Goal: Task Accomplishment & Management: Manage account settings

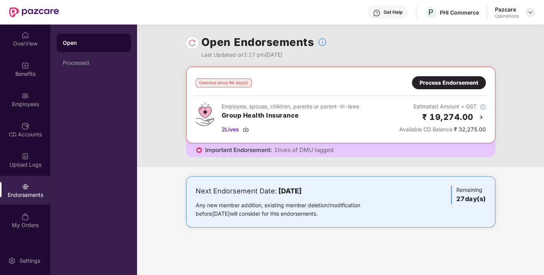
click at [530, 10] on img at bounding box center [530, 12] width 6 height 6
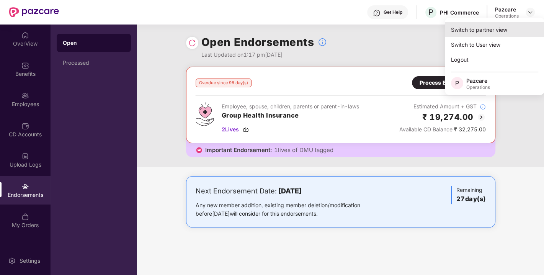
click at [489, 29] on div "Switch to partner view" at bounding box center [494, 29] width 99 height 15
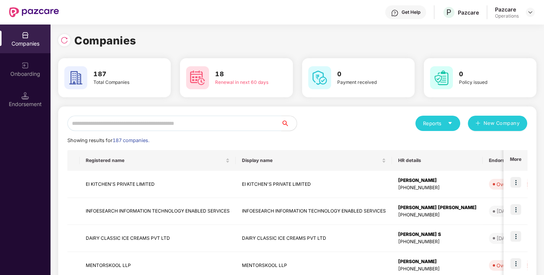
click at [218, 119] on input "text" at bounding box center [174, 123] width 214 height 15
click at [194, 119] on input "text" at bounding box center [174, 123] width 214 height 15
click at [193, 124] on input "text" at bounding box center [174, 123] width 214 height 15
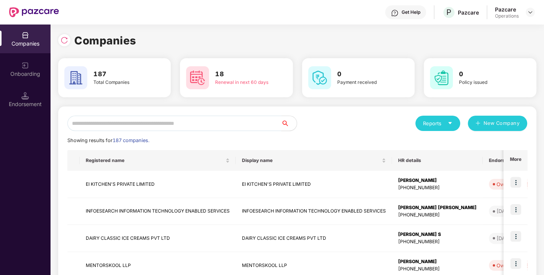
click at [193, 124] on input "text" at bounding box center [174, 123] width 214 height 15
click at [173, 122] on input "text" at bounding box center [174, 123] width 214 height 15
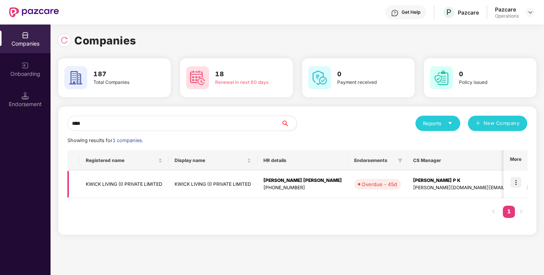
type input "****"
click at [119, 189] on td "KWICK LIVING (I) PRIVATE LIMITED" at bounding box center [124, 184] width 89 height 27
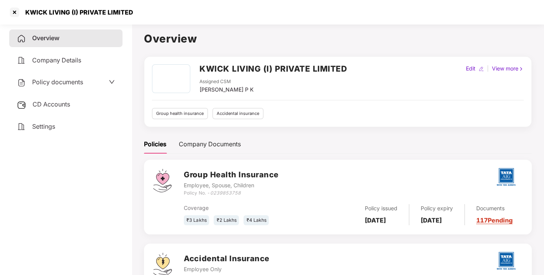
click at [58, 81] on span "Policy documents" at bounding box center [57, 82] width 51 height 8
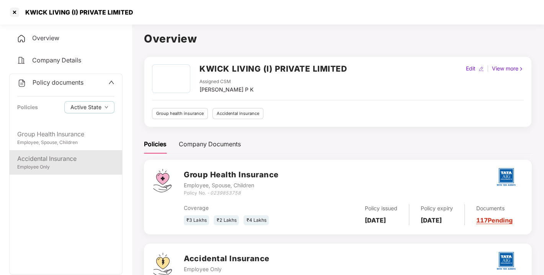
click at [29, 162] on div "Accidental Insurance" at bounding box center [65, 159] width 97 height 10
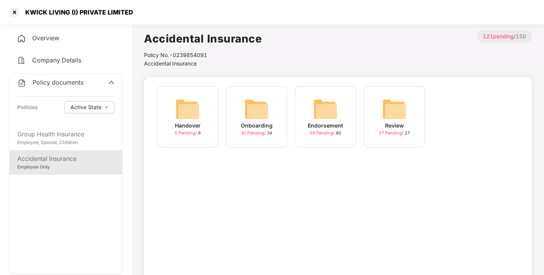
click at [327, 110] on img at bounding box center [325, 109] width 24 height 24
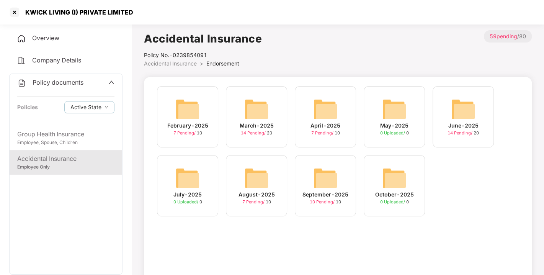
click at [319, 168] on img at bounding box center [325, 178] width 24 height 24
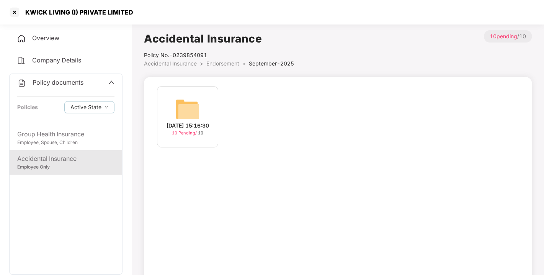
click at [192, 104] on img at bounding box center [187, 109] width 24 height 24
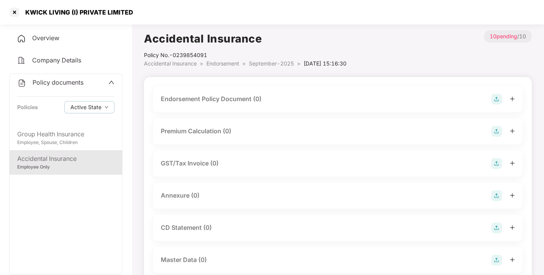
click at [494, 101] on img at bounding box center [496, 99] width 11 height 11
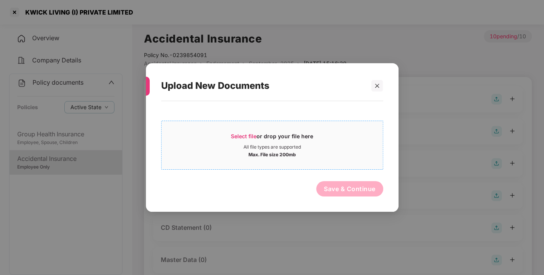
click at [249, 134] on span "Select file" at bounding box center [244, 136] width 26 height 7
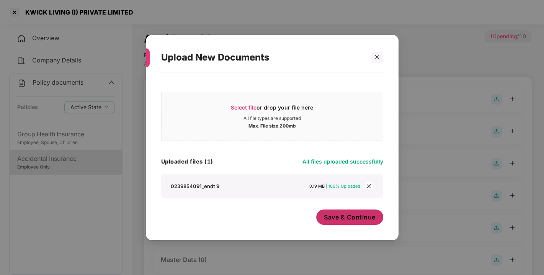
click at [341, 216] on span "Save & Continue" at bounding box center [350, 217] width 52 height 8
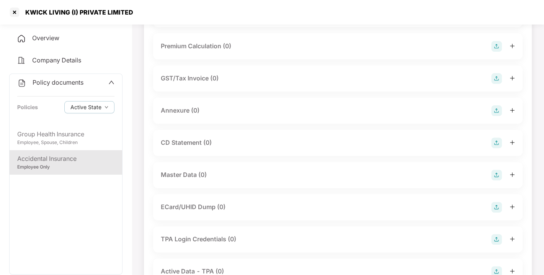
scroll to position [142, 0]
click at [493, 114] on img at bounding box center [496, 109] width 11 height 11
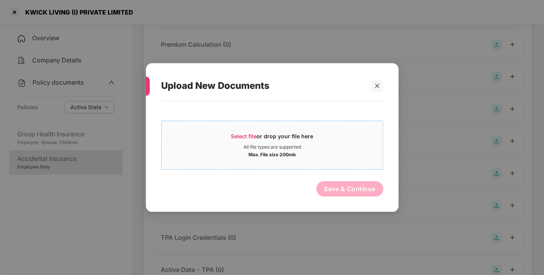
click at [239, 134] on span "Select file" at bounding box center [244, 136] width 26 height 7
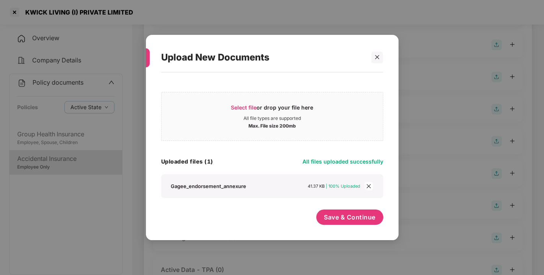
click at [352, 227] on div "Save & Continue" at bounding box center [349, 218] width 67 height 19
click at [360, 223] on button "Save & Continue" at bounding box center [349, 216] width 67 height 15
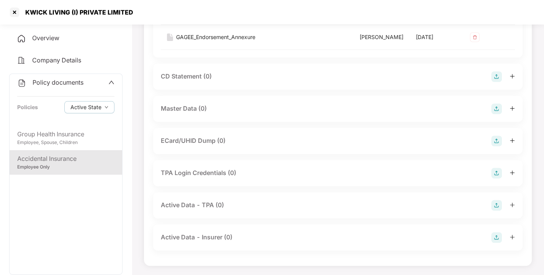
scroll to position [267, 0]
click at [496, 114] on img at bounding box center [496, 108] width 11 height 11
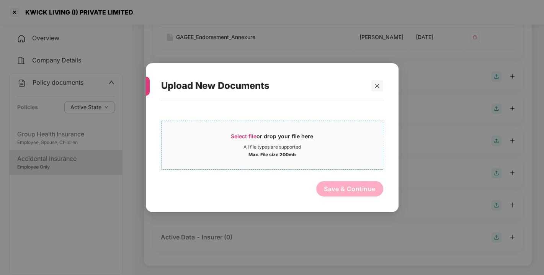
click at [246, 139] on div "Select file or drop your file here" at bounding box center [272, 137] width 82 height 11
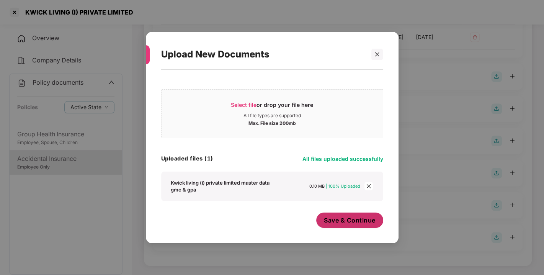
click at [329, 217] on span "Save & Continue" at bounding box center [350, 220] width 52 height 8
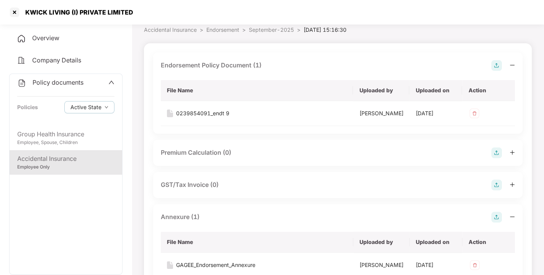
scroll to position [0, 0]
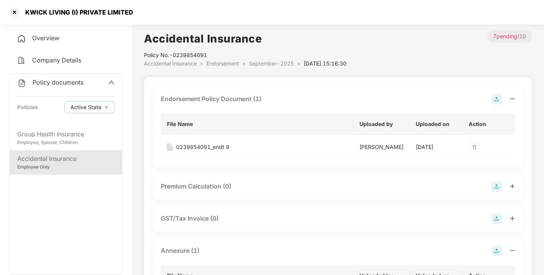
click at [223, 65] on span "Endorsement" at bounding box center [222, 63] width 33 height 7
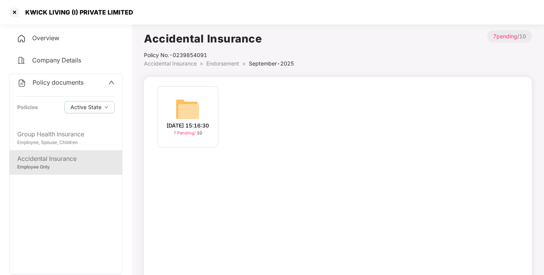
click at [223, 65] on span "Endorsement" at bounding box center [222, 63] width 33 height 7
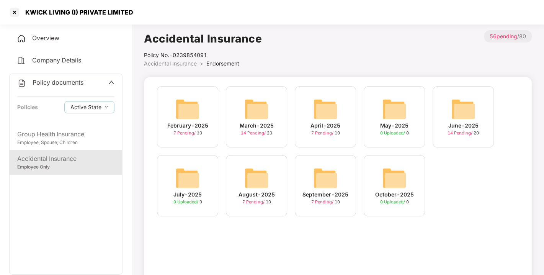
click at [57, 79] on span "Policy documents" at bounding box center [58, 82] width 51 height 8
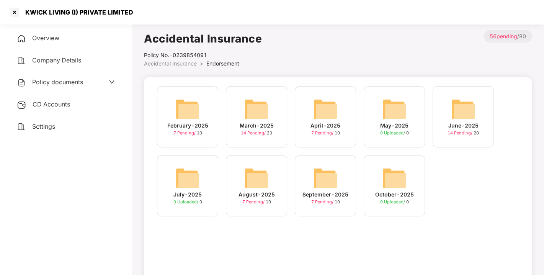
click at [54, 103] on span "CD Accounts" at bounding box center [51, 104] width 37 height 8
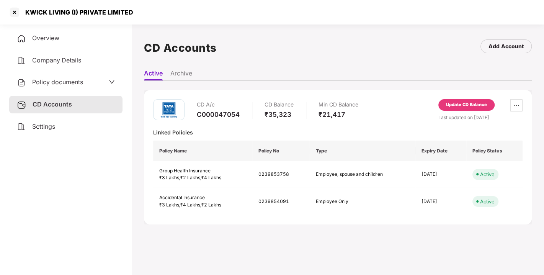
click at [468, 106] on div "Update CD Balance" at bounding box center [466, 104] width 41 height 7
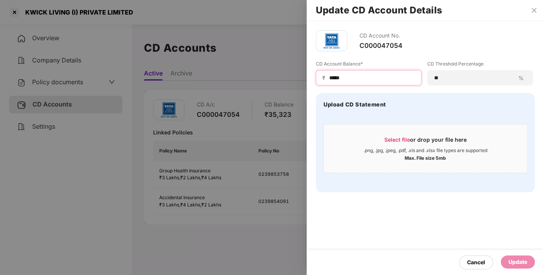
drag, startPoint x: 364, startPoint y: 74, endPoint x: 241, endPoint y: 105, distance: 126.2
click at [241, 105] on div "Update CD Account Details CD Account No. C000047054 CD Account Balance* ₹ *****…" at bounding box center [272, 137] width 544 height 275
type input "*****"
click at [513, 261] on div "Update" at bounding box center [517, 261] width 19 height 8
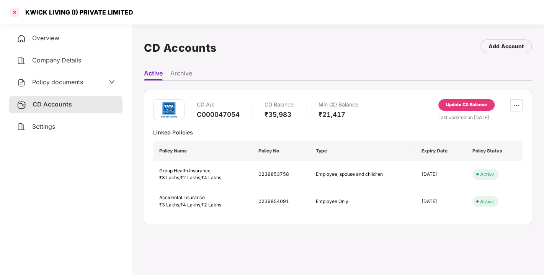
click at [12, 11] on div at bounding box center [14, 12] width 12 height 12
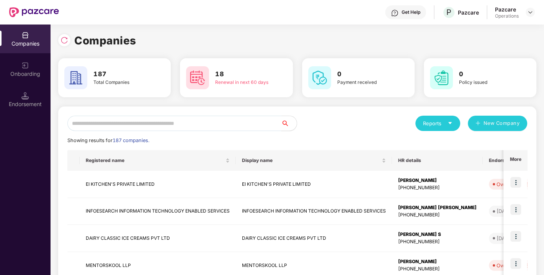
click at [176, 116] on input "text" at bounding box center [174, 123] width 214 height 15
click at [183, 122] on input "text" at bounding box center [174, 123] width 214 height 15
click at [171, 118] on input "text" at bounding box center [174, 123] width 214 height 15
click at [208, 120] on input "text" at bounding box center [174, 123] width 214 height 15
click at [175, 119] on input "text" at bounding box center [174, 123] width 214 height 15
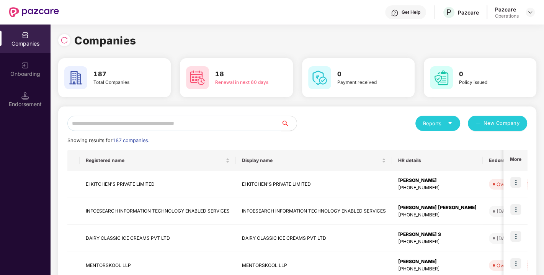
click at [187, 124] on input "text" at bounding box center [174, 123] width 214 height 15
click at [167, 121] on input "text" at bounding box center [174, 123] width 214 height 15
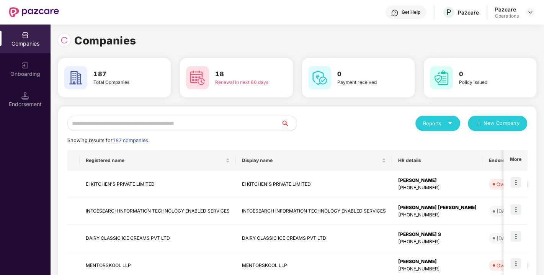
click at [167, 121] on input "text" at bounding box center [174, 123] width 214 height 15
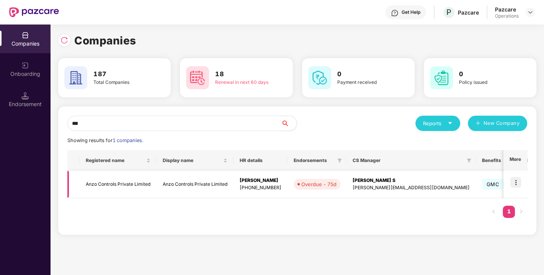
type input "***"
click at [107, 184] on td "Anzo Controls Private Limited" at bounding box center [118, 184] width 77 height 27
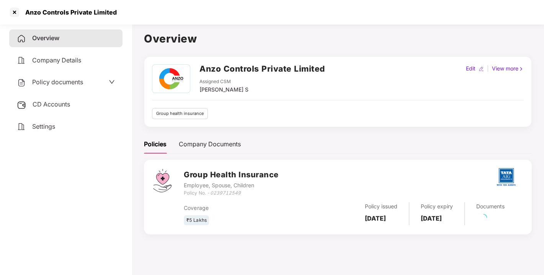
click at [59, 81] on span "Policy documents" at bounding box center [57, 82] width 51 height 8
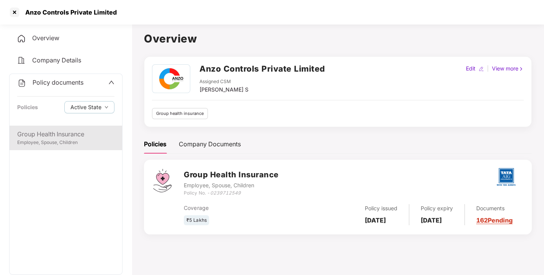
click at [55, 141] on div "Employee, Spouse, Children" at bounding box center [65, 142] width 97 height 7
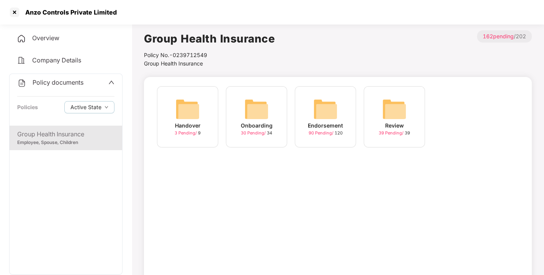
click at [331, 104] on img at bounding box center [325, 109] width 24 height 24
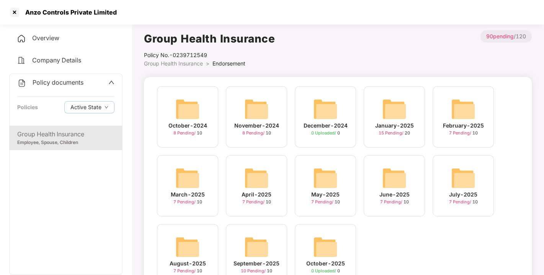
scroll to position [36, 0]
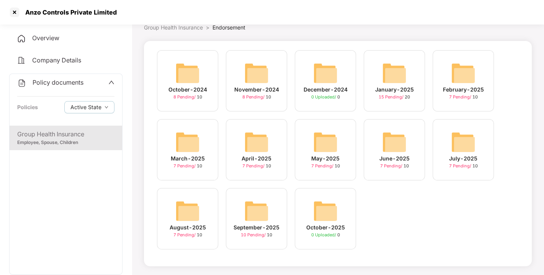
click at [263, 211] on img at bounding box center [256, 211] width 24 height 24
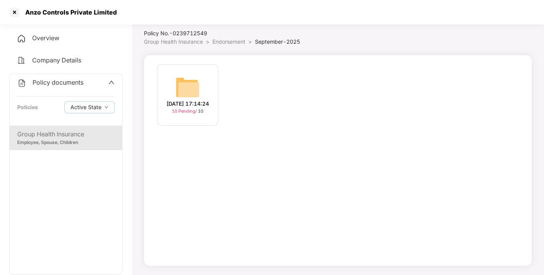
click at [201, 105] on div "[DATE] 17:14:24" at bounding box center [187, 103] width 42 height 8
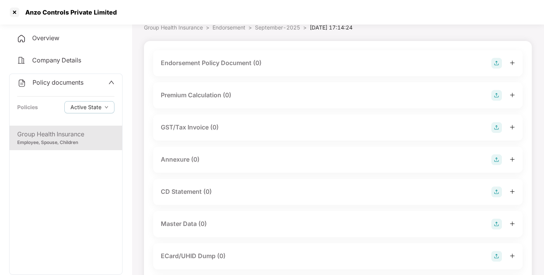
scroll to position [0, 0]
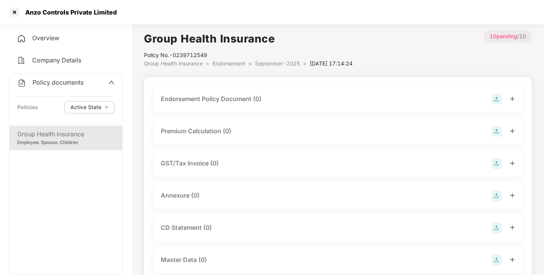
click at [497, 98] on img at bounding box center [496, 99] width 11 height 11
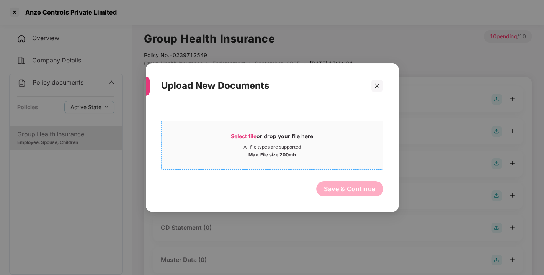
click at [246, 129] on span "Select file or drop your file here All file types are supported Max. File size …" at bounding box center [271, 145] width 221 height 37
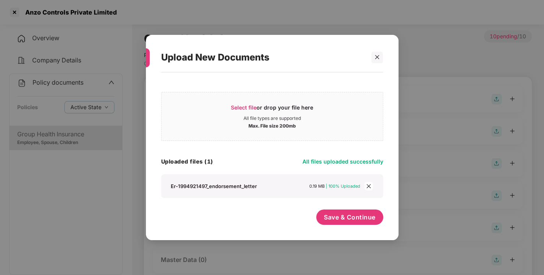
click at [349, 208] on div "Select file or drop your file here All file types are supported Max. File size …" at bounding box center [272, 152] width 222 height 152
click at [351, 212] on button "Save & Continue" at bounding box center [349, 216] width 67 height 15
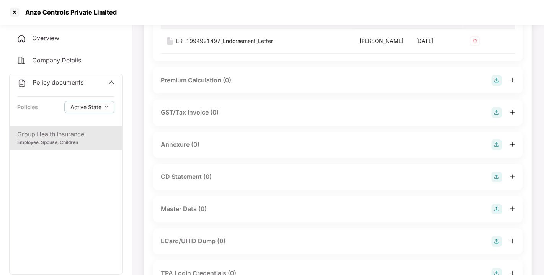
scroll to position [112, 0]
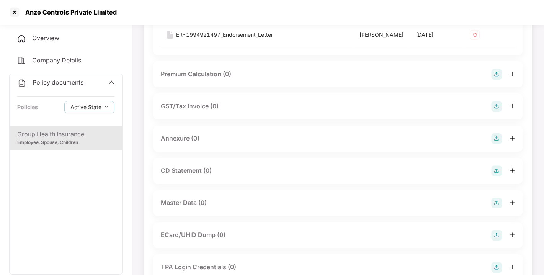
click at [495, 144] on img at bounding box center [496, 138] width 11 height 11
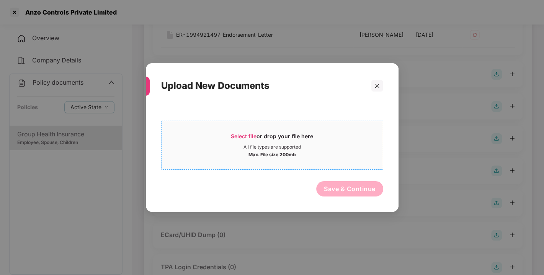
click at [243, 138] on span "Select file" at bounding box center [244, 136] width 26 height 7
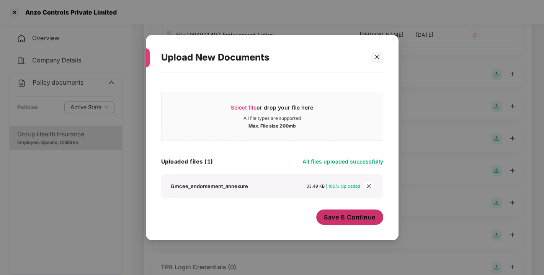
click at [349, 217] on span "Save & Continue" at bounding box center [350, 217] width 52 height 8
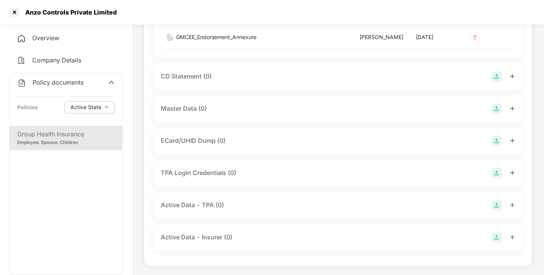
scroll to position [278, 0]
click at [495, 114] on img at bounding box center [496, 108] width 11 height 11
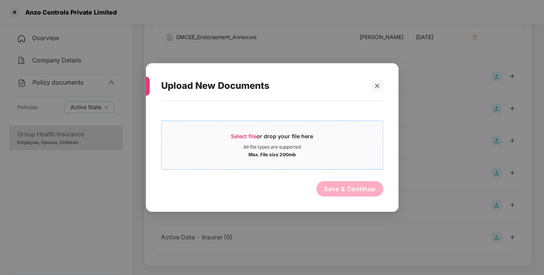
click at [244, 133] on span "Select file" at bounding box center [244, 136] width 26 height 7
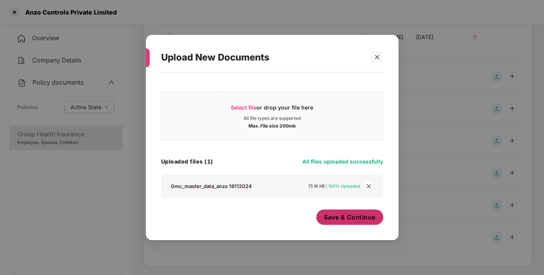
click at [347, 214] on span "Save & Continue" at bounding box center [350, 217] width 52 height 8
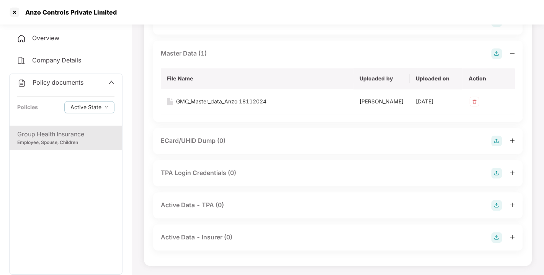
scroll to position [0, 0]
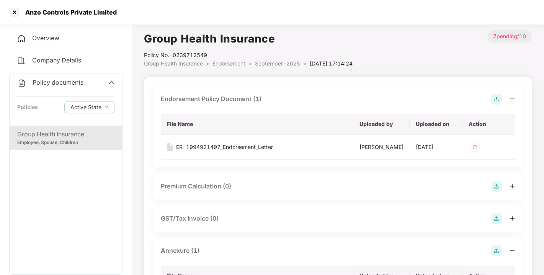
click at [222, 62] on span "Endorsement" at bounding box center [228, 63] width 33 height 7
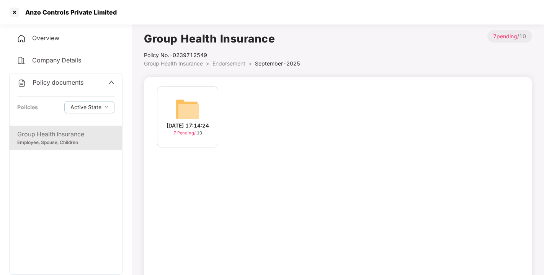
scroll to position [22, 0]
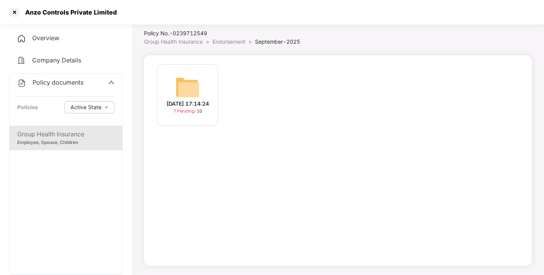
click at [222, 37] on div "Policy No.- 0239712549" at bounding box center [222, 33] width 156 height 8
click at [226, 39] on span "Endorsement" at bounding box center [228, 41] width 33 height 7
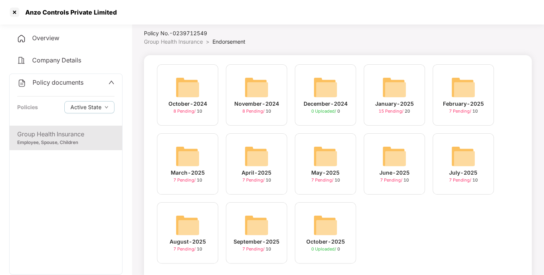
scroll to position [36, 0]
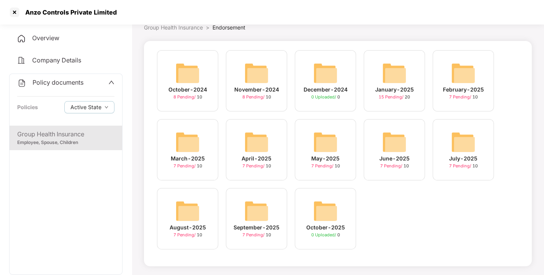
click at [55, 82] on span "Policy documents" at bounding box center [58, 82] width 51 height 8
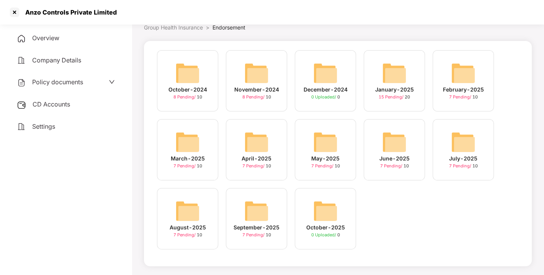
click at [54, 100] on span "CD Accounts" at bounding box center [51, 104] width 37 height 8
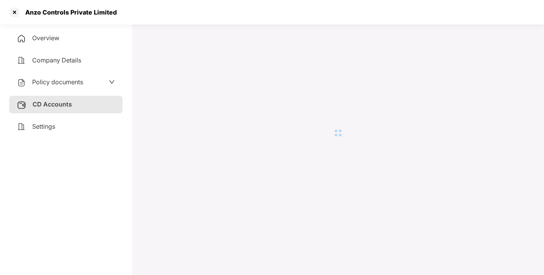
scroll to position [21, 0]
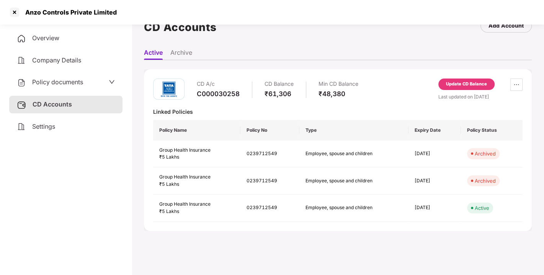
click at [457, 85] on div "Update CD Balance" at bounding box center [466, 84] width 41 height 7
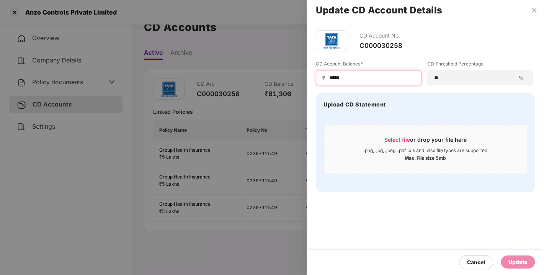
drag, startPoint x: 362, startPoint y: 74, endPoint x: 295, endPoint y: 82, distance: 67.8
click at [295, 82] on div "Update CD Account Details CD Account No. C000030258 CD Account Balance* ₹ *****…" at bounding box center [272, 137] width 544 height 275
type input "*****"
click at [507, 267] on div "Update" at bounding box center [517, 261] width 34 height 13
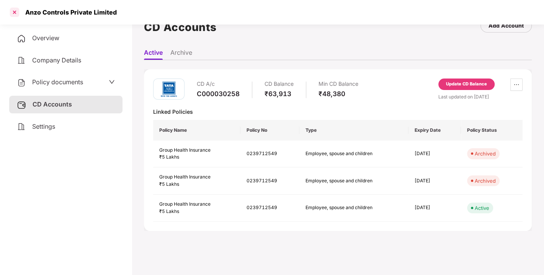
click at [12, 10] on div at bounding box center [14, 12] width 12 height 12
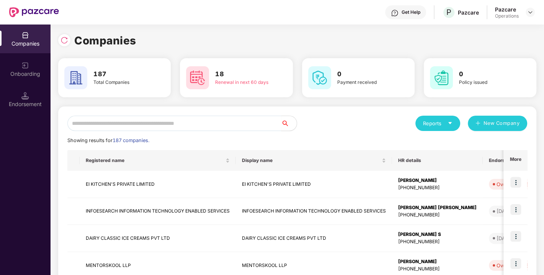
scroll to position [0, 0]
click at [164, 130] on input "text" at bounding box center [174, 123] width 214 height 15
click at [145, 116] on input "text" at bounding box center [174, 123] width 214 height 15
paste input "**********"
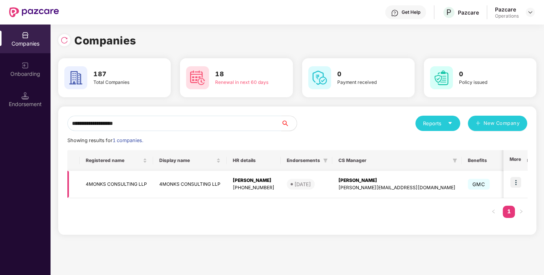
type input "**********"
click at [515, 180] on img at bounding box center [515, 182] width 11 height 11
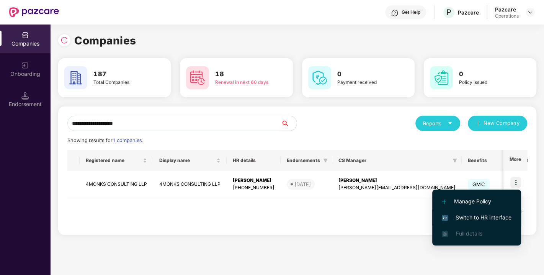
click at [476, 217] on span "Switch to HR interface" at bounding box center [476, 217] width 70 height 8
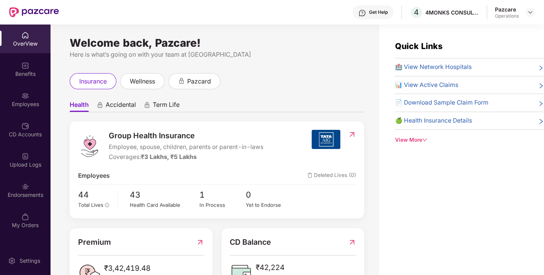
click at [26, 189] on img at bounding box center [25, 186] width 8 height 8
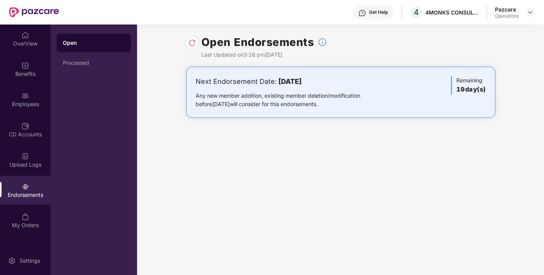
click at [191, 41] on img at bounding box center [192, 43] width 8 height 8
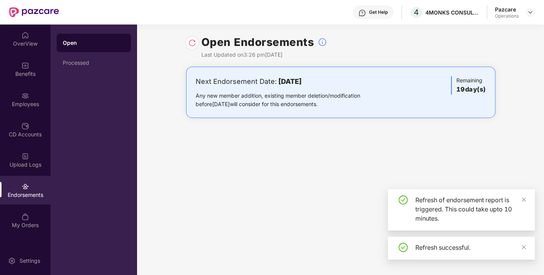
click at [523, 12] on div "Pazcare Operations" at bounding box center [515, 12] width 40 height 13
click at [526, 12] on div at bounding box center [529, 12] width 9 height 9
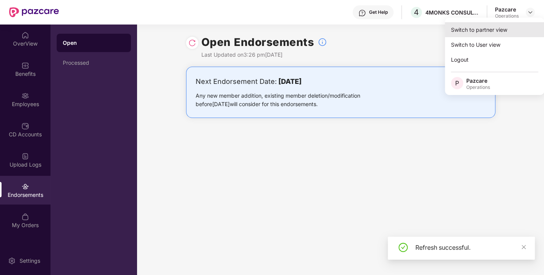
click at [480, 28] on div "Switch to partner view" at bounding box center [494, 29] width 99 height 15
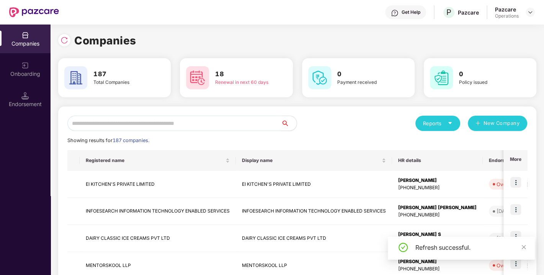
click at [200, 129] on input "text" at bounding box center [174, 123] width 214 height 15
paste input "**********"
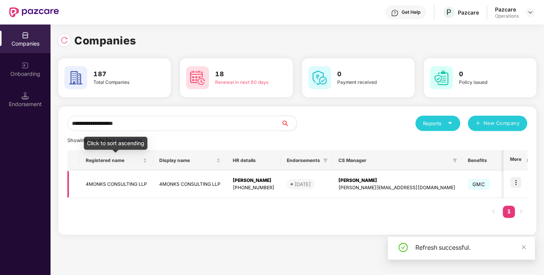
type input "**********"
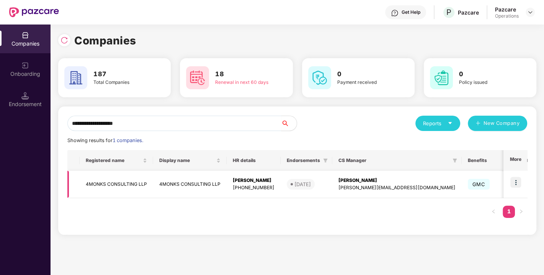
click at [121, 180] on td "4MONKS CONSULTING LLP" at bounding box center [116, 184] width 73 height 27
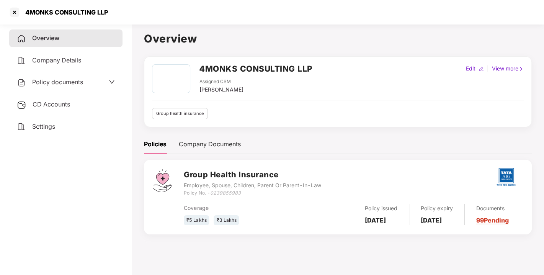
click at [57, 82] on span "Policy documents" at bounding box center [57, 82] width 51 height 8
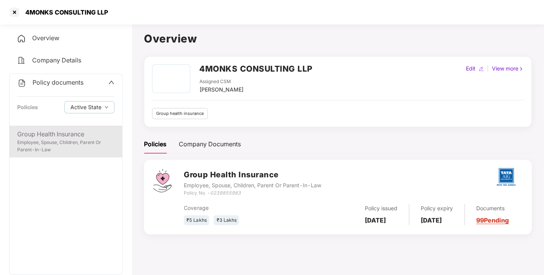
click at [47, 133] on div "Group Health Insurance" at bounding box center [65, 134] width 97 height 10
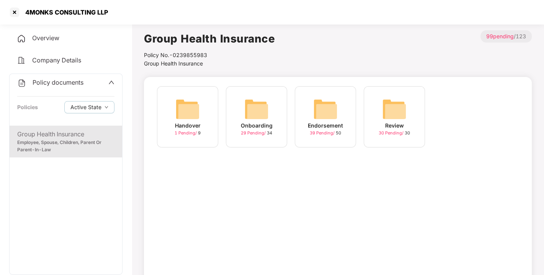
click at [336, 111] on img at bounding box center [325, 109] width 24 height 24
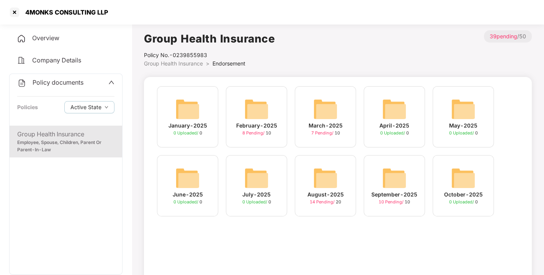
click at [387, 178] on img at bounding box center [394, 178] width 24 height 24
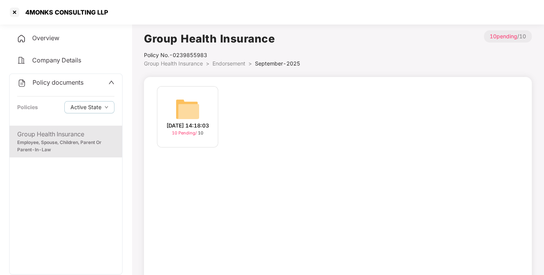
click at [187, 104] on img at bounding box center [187, 109] width 24 height 24
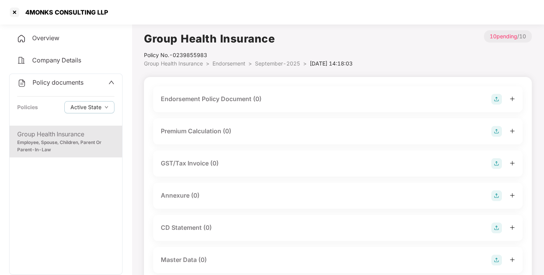
click at [493, 98] on img at bounding box center [496, 99] width 11 height 11
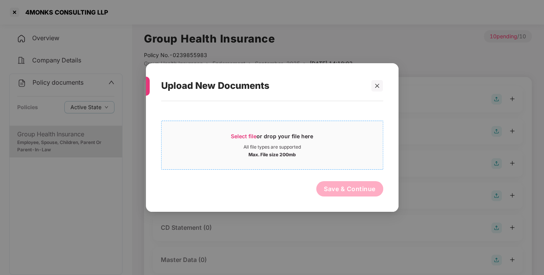
click at [238, 134] on span "Select file" at bounding box center [244, 136] width 26 height 7
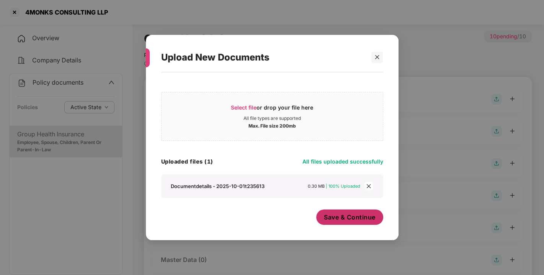
click at [339, 219] on span "Save & Continue" at bounding box center [350, 217] width 52 height 8
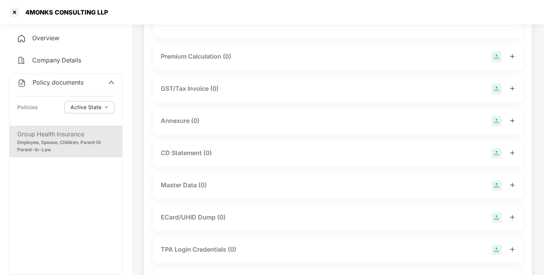
scroll to position [130, 0]
click at [496, 126] on img at bounding box center [496, 120] width 11 height 11
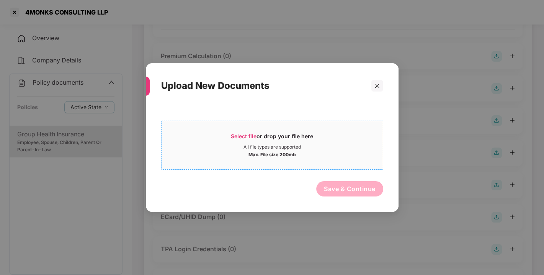
click at [246, 134] on span "Select file" at bounding box center [244, 136] width 26 height 7
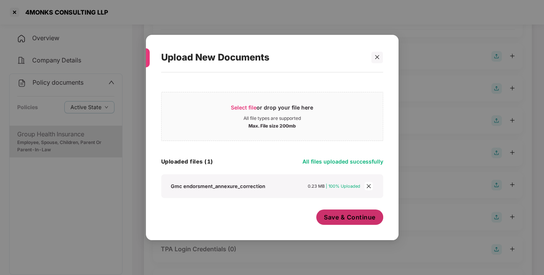
click at [350, 218] on span "Save & Continue" at bounding box center [350, 217] width 52 height 8
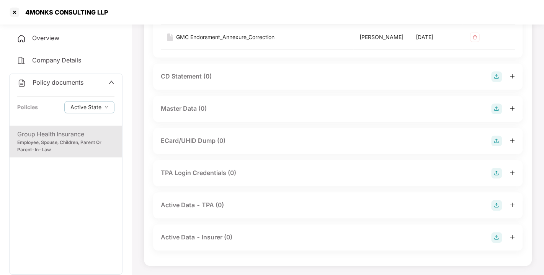
scroll to position [291, 0]
click at [497, 105] on img at bounding box center [496, 108] width 11 height 11
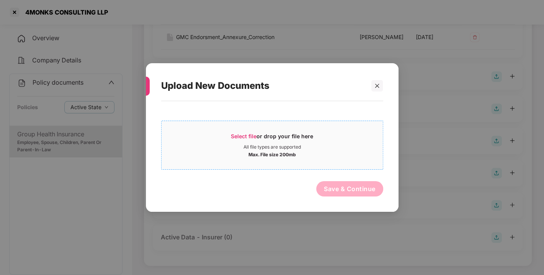
click at [231, 131] on span "Select file or drop your file here All file types are supported Max. File size …" at bounding box center [271, 145] width 221 height 37
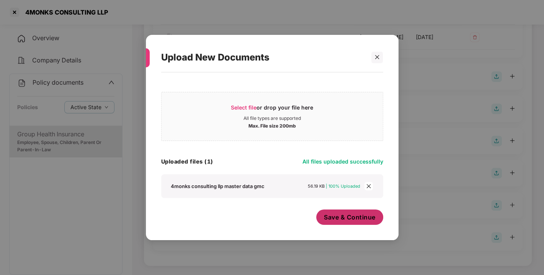
click at [343, 214] on span "Save & Continue" at bounding box center [350, 217] width 52 height 8
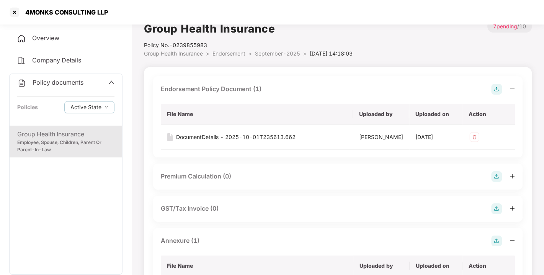
scroll to position [0, 0]
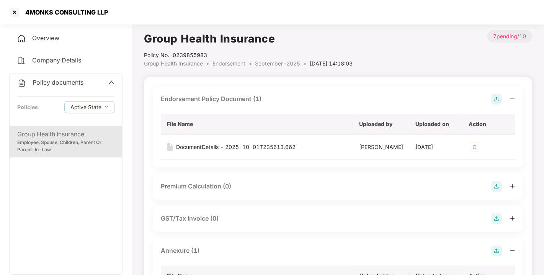
click at [230, 62] on span "Endorsement" at bounding box center [228, 63] width 33 height 7
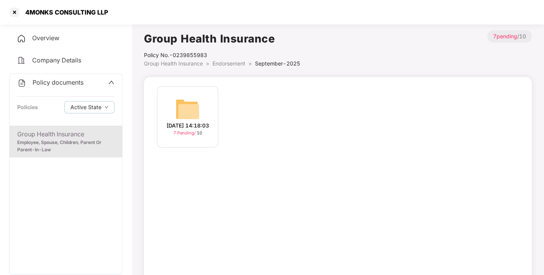
click at [235, 54] on div "Policy No.- 0239855983" at bounding box center [222, 55] width 156 height 8
click at [233, 59] on div "Policy No.- 0239855983" at bounding box center [222, 55] width 156 height 8
click at [228, 64] on span "Endorsement" at bounding box center [228, 63] width 33 height 7
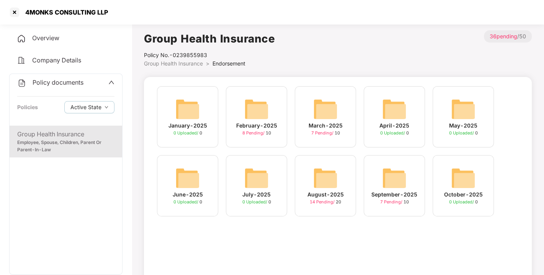
click at [60, 83] on span "Policy documents" at bounding box center [58, 82] width 51 height 8
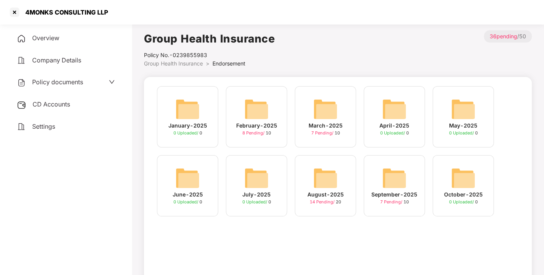
click at [414, 180] on div "September-2025 7 Pending / 10" at bounding box center [393, 185] width 61 height 61
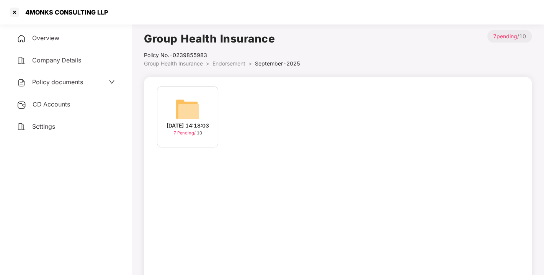
click at [187, 97] on img at bounding box center [187, 109] width 24 height 24
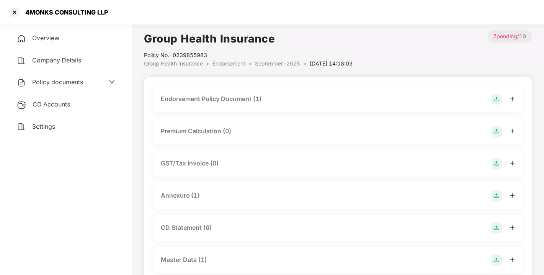
click at [233, 65] on span "Endorsement" at bounding box center [228, 63] width 33 height 7
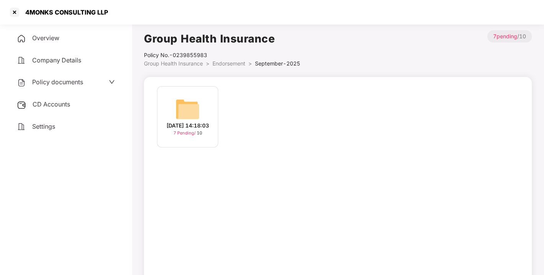
click at [233, 65] on span "Endorsement" at bounding box center [228, 63] width 33 height 7
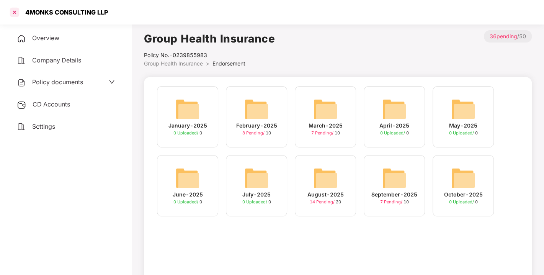
click at [14, 14] on div at bounding box center [14, 12] width 12 height 12
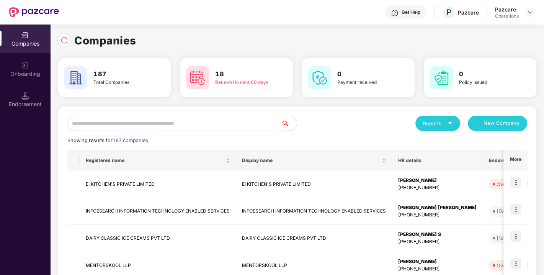
click at [192, 124] on input "text" at bounding box center [174, 123] width 214 height 15
click at [221, 123] on input "text" at bounding box center [174, 123] width 214 height 15
click at [197, 124] on input "text" at bounding box center [174, 123] width 214 height 15
click at [212, 124] on input "text" at bounding box center [174, 123] width 214 height 15
click at [199, 123] on input "text" at bounding box center [174, 123] width 214 height 15
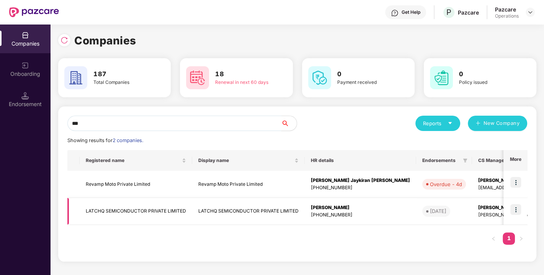
type input "***"
click at [134, 210] on td "LATCHQ SEMICONDUCTOR PRIVATE LIMITED" at bounding box center [136, 211] width 112 height 27
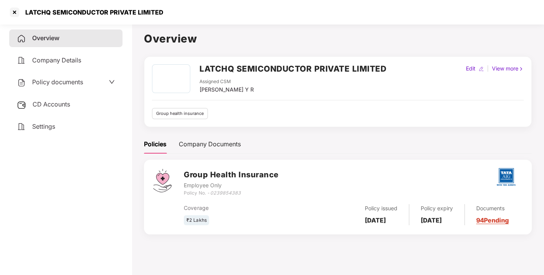
click at [54, 81] on span "Policy documents" at bounding box center [57, 82] width 51 height 8
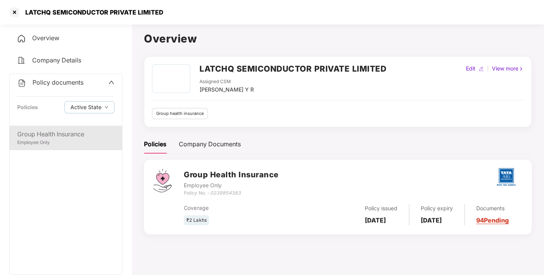
click at [54, 125] on div "Group Health Insurance Employee Only" at bounding box center [66, 137] width 112 height 24
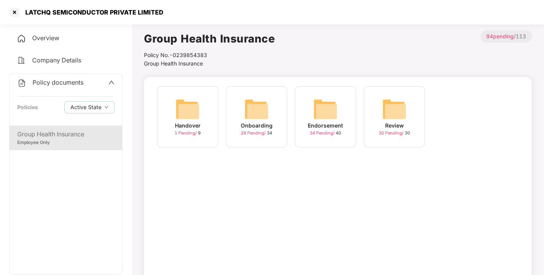
click at [342, 113] on div "Endorsement 34 Pending / 40" at bounding box center [325, 116] width 61 height 61
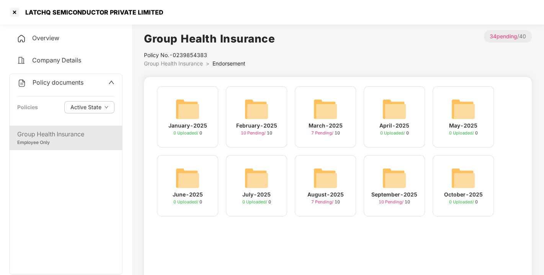
click at [400, 172] on img at bounding box center [394, 178] width 24 height 24
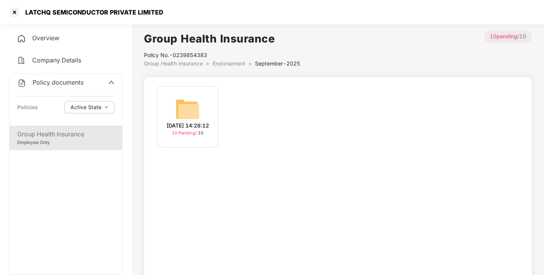
click at [179, 97] on img at bounding box center [187, 109] width 24 height 24
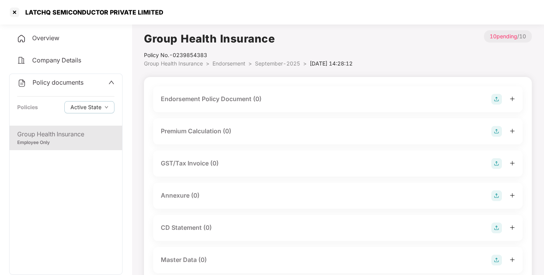
click at [500, 96] on img at bounding box center [496, 99] width 11 height 11
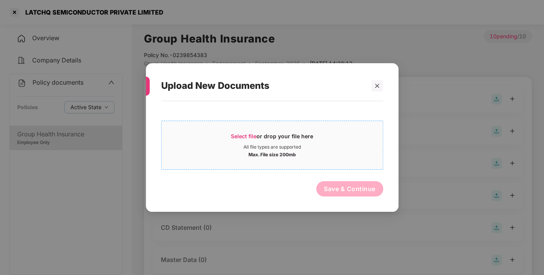
click at [241, 137] on span "Select file" at bounding box center [244, 136] width 26 height 7
click at [377, 81] on div at bounding box center [376, 85] width 11 height 11
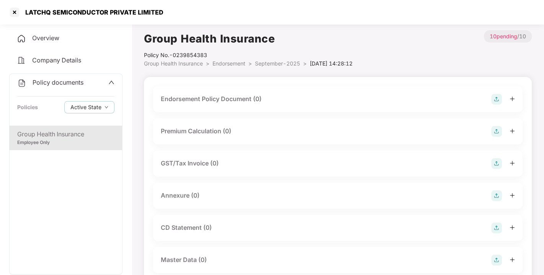
click at [495, 97] on img at bounding box center [496, 99] width 11 height 11
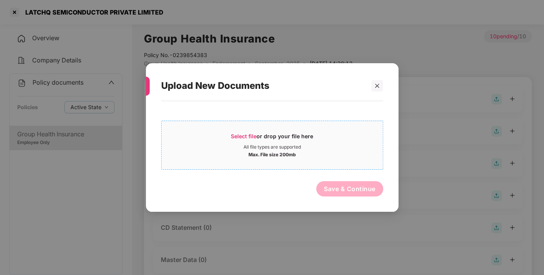
click at [267, 136] on div "Select file or drop your file here" at bounding box center [272, 137] width 82 height 11
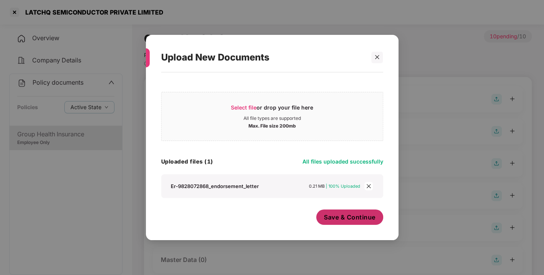
click at [352, 215] on span "Save & Continue" at bounding box center [350, 217] width 52 height 8
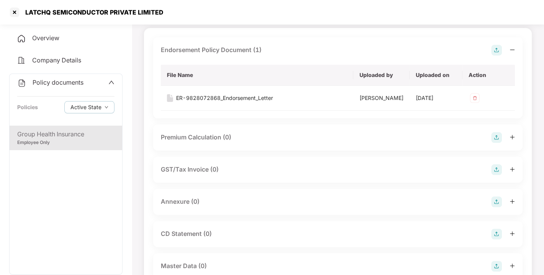
scroll to position [70, 0]
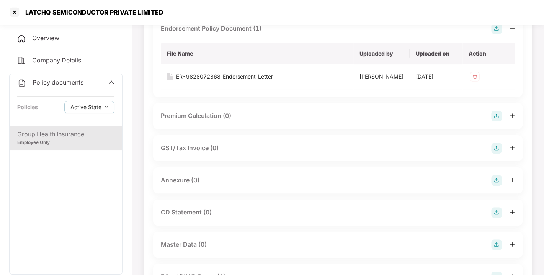
click at [493, 186] on img at bounding box center [496, 180] width 11 height 11
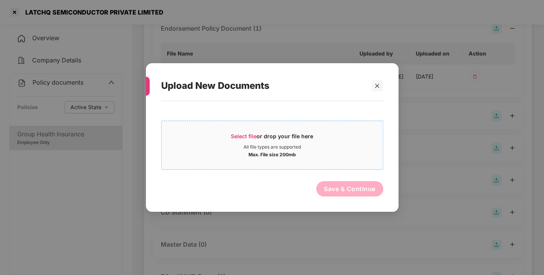
click at [240, 135] on span "Select file" at bounding box center [244, 136] width 26 height 7
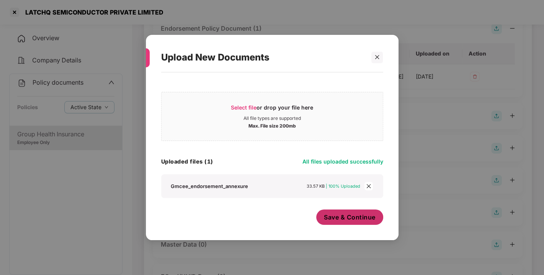
click at [339, 222] on button "Save & Continue" at bounding box center [349, 216] width 67 height 15
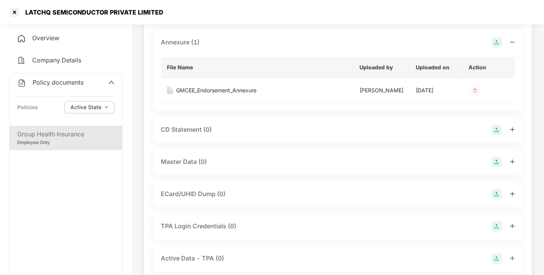
scroll to position [233, 0]
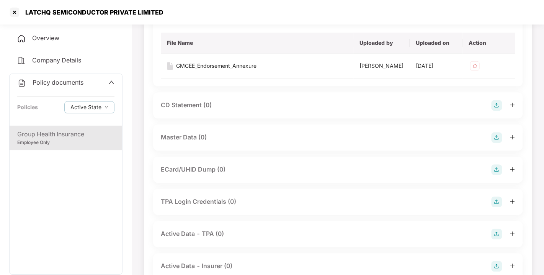
click at [496, 143] on img at bounding box center [496, 137] width 11 height 11
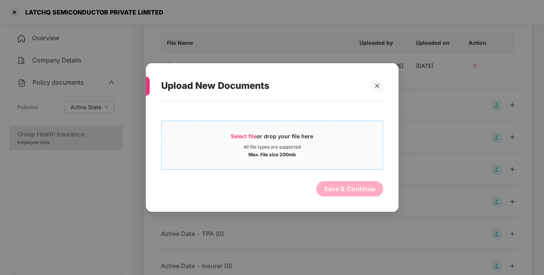
click at [234, 134] on span "Select file" at bounding box center [244, 136] width 26 height 7
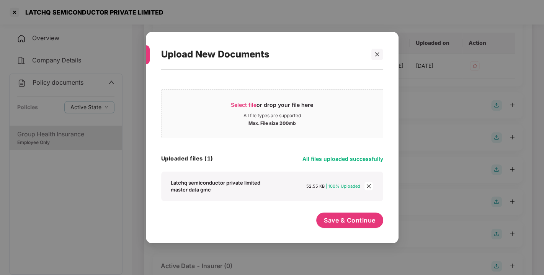
click at [303, 166] on div "Select file or drop your file here All file types are supported Max. File size …" at bounding box center [272, 143] width 222 height 116
click at [348, 223] on span "Save & Continue" at bounding box center [350, 220] width 52 height 8
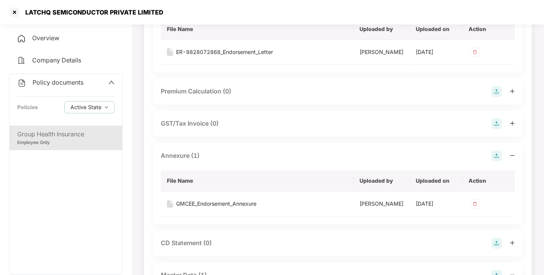
scroll to position [0, 0]
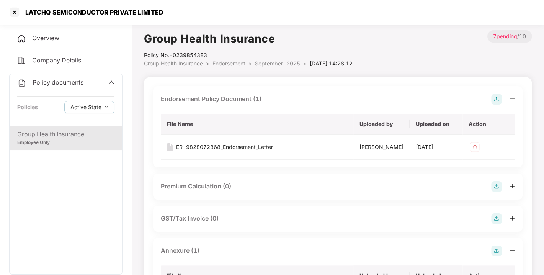
click at [231, 66] on span "Endorsement" at bounding box center [228, 63] width 33 height 7
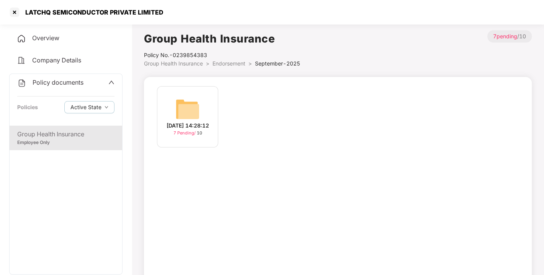
click at [231, 66] on span "Endorsement" at bounding box center [228, 63] width 33 height 7
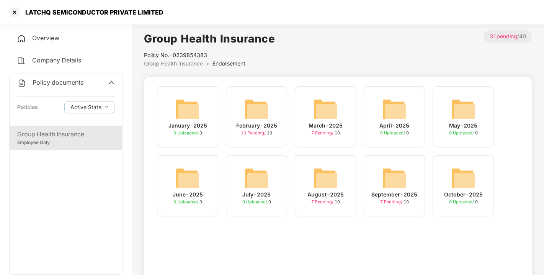
click at [46, 84] on span "Policy documents" at bounding box center [58, 82] width 51 height 8
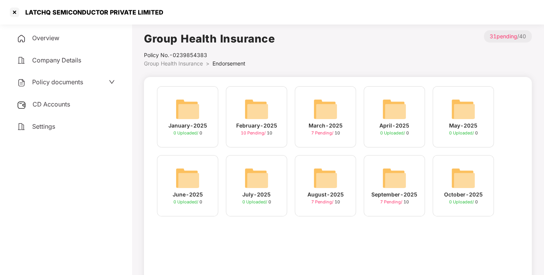
click at [43, 105] on span "CD Accounts" at bounding box center [51, 104] width 37 height 8
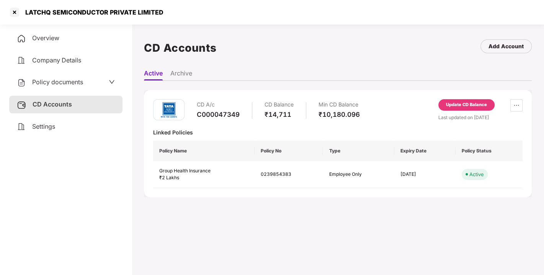
click at [300, 118] on div "CD A/c C000047349 CD Balance ₹14,711 Min CD Balance ₹10,180.096" at bounding box center [278, 110] width 163 height 22
click at [397, 123] on div "CD A/c C000047349 CD Balance ₹14,711 Min CD Balance ₹10,180.096 Update CD Balan…" at bounding box center [337, 143] width 369 height 89
click at [455, 98] on div "CD A/c C000047349 CD Balance ₹14,711 Min CD Balance ₹10,180.096 Update CD Balan…" at bounding box center [338, 143] width 388 height 107
drag, startPoint x: 455, startPoint y: 98, endPoint x: 464, endPoint y: 100, distance: 9.4
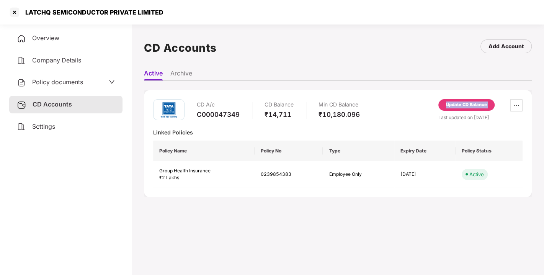
click at [464, 100] on div "CD A/c C000047349 CD Balance ₹14,711 Min CD Balance ₹10,180.096 Update CD Balan…" at bounding box center [338, 143] width 388 height 107
click at [464, 100] on div "Update CD Balance" at bounding box center [466, 104] width 56 height 11
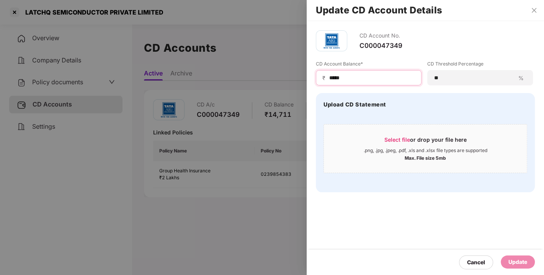
drag, startPoint x: 352, startPoint y: 74, endPoint x: 211, endPoint y: 100, distance: 144.0
click at [211, 100] on div "Update CD Account Details CD Account No. C000047349 CD Account Balance* ₹ *****…" at bounding box center [272, 137] width 544 height 275
type input "****"
click at [509, 262] on div "Update" at bounding box center [517, 261] width 19 height 8
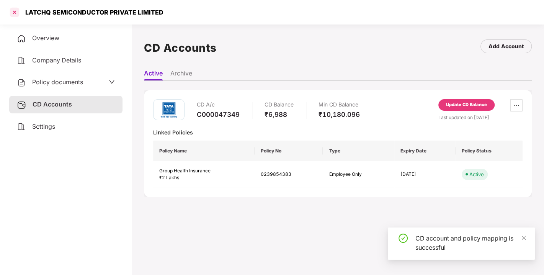
click at [16, 8] on div at bounding box center [14, 12] width 12 height 12
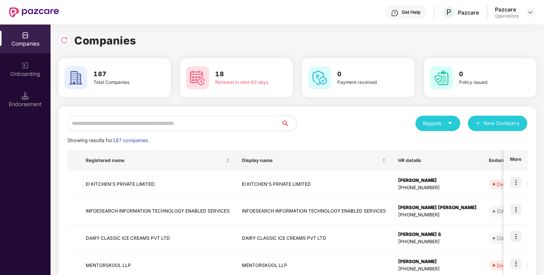
click at [177, 124] on input "text" at bounding box center [174, 123] width 214 height 15
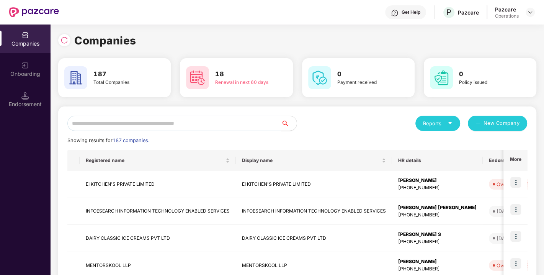
click at [177, 124] on input "text" at bounding box center [174, 123] width 214 height 15
click at [168, 116] on input "text" at bounding box center [174, 123] width 214 height 15
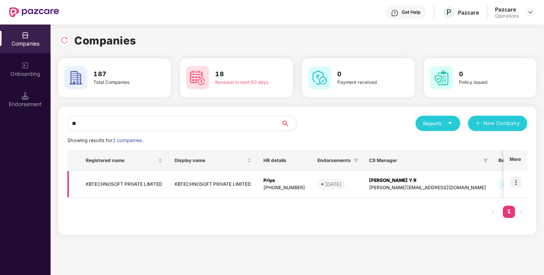
type input "**"
click at [114, 184] on td "KBTECHNOSOFT PRIVATE LIMITED" at bounding box center [124, 184] width 89 height 27
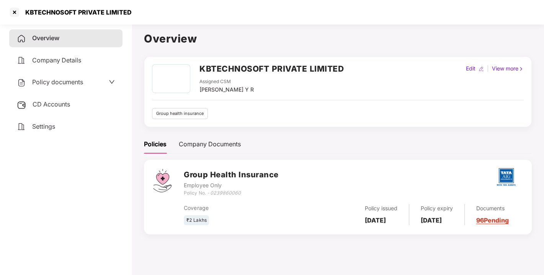
click at [51, 83] on span "Policy documents" at bounding box center [57, 82] width 51 height 8
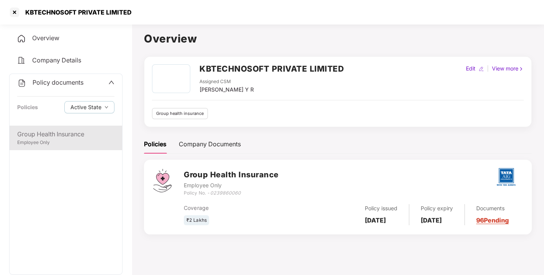
click at [56, 138] on div "Group Health Insurance" at bounding box center [65, 134] width 97 height 10
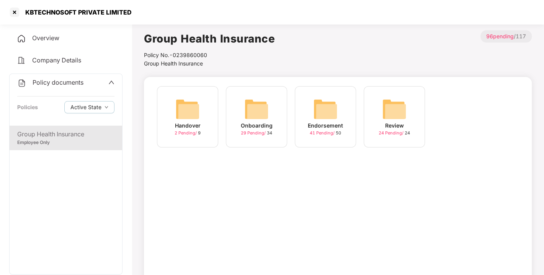
click at [337, 100] on div "Endorsement 41 Pending / 50" at bounding box center [325, 116] width 61 height 61
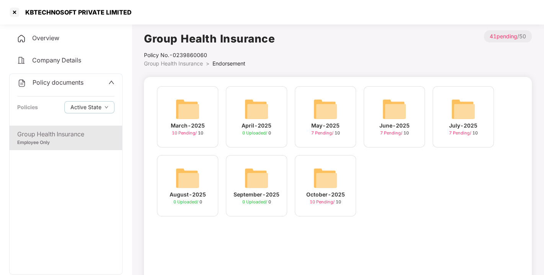
click at [328, 181] on img at bounding box center [325, 178] width 24 height 24
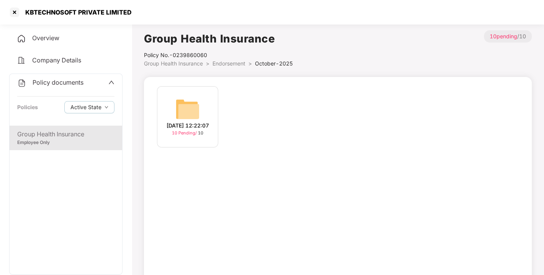
click at [188, 115] on img at bounding box center [187, 109] width 24 height 24
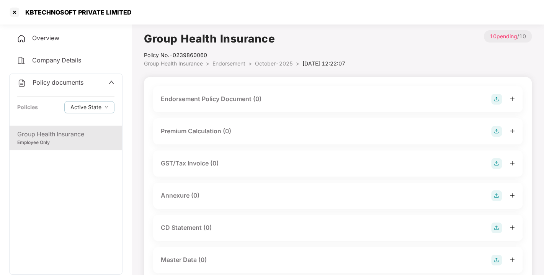
click at [496, 99] on img at bounding box center [496, 99] width 11 height 11
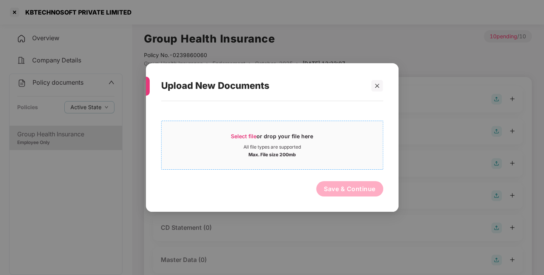
click at [239, 137] on span "Select file" at bounding box center [244, 136] width 26 height 7
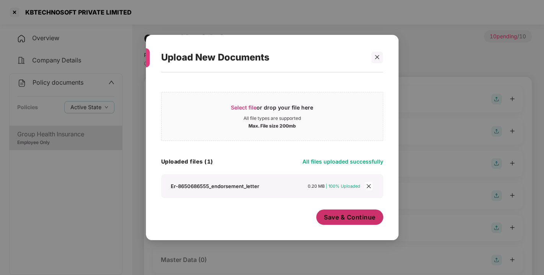
click at [357, 218] on span "Save & Continue" at bounding box center [350, 217] width 52 height 8
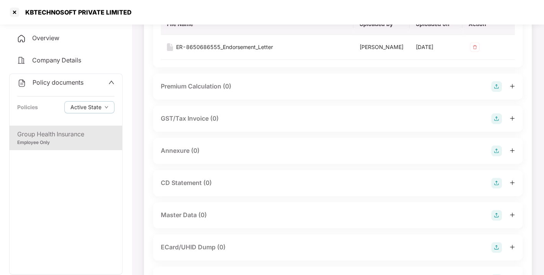
scroll to position [101, 0]
click at [493, 155] on img at bounding box center [496, 150] width 11 height 11
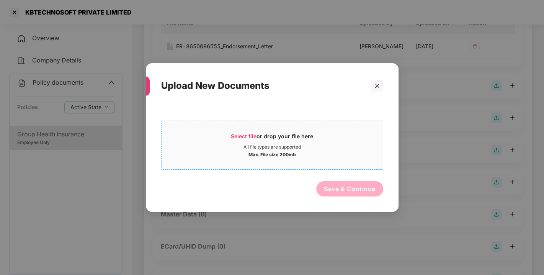
click at [251, 152] on div "Max. File size 200mb" at bounding box center [271, 154] width 47 height 8
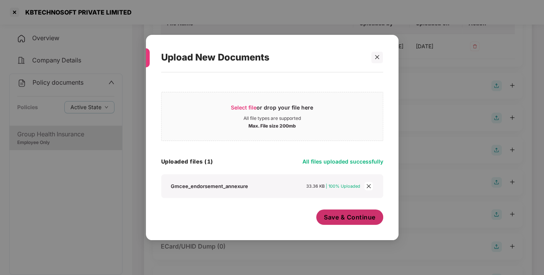
click at [329, 213] on button "Save & Continue" at bounding box center [349, 216] width 67 height 15
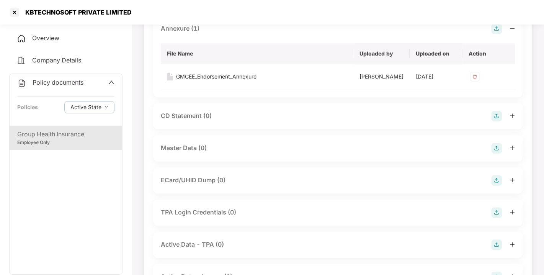
scroll to position [223, 0]
click at [497, 153] on img at bounding box center [496, 147] width 11 height 11
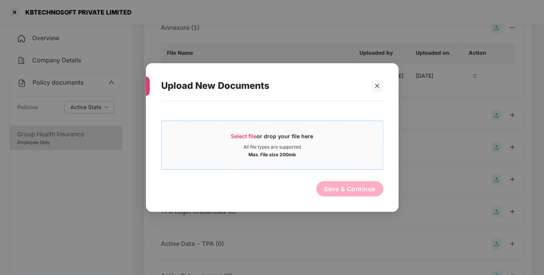
click at [255, 136] on span "Select file" at bounding box center [244, 136] width 26 height 7
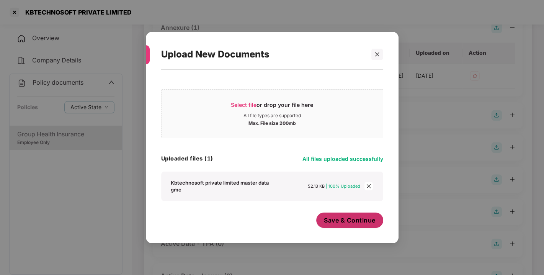
click at [361, 217] on span "Save & Continue" at bounding box center [350, 220] width 52 height 8
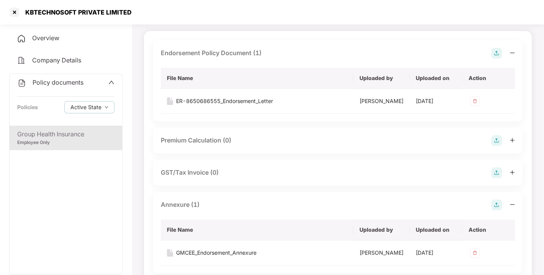
scroll to position [0, 0]
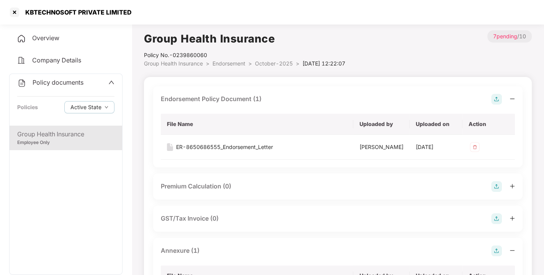
click at [237, 67] on li "Endorsement >" at bounding box center [233, 63] width 42 height 8
click at [230, 62] on span "Endorsement" at bounding box center [228, 63] width 33 height 7
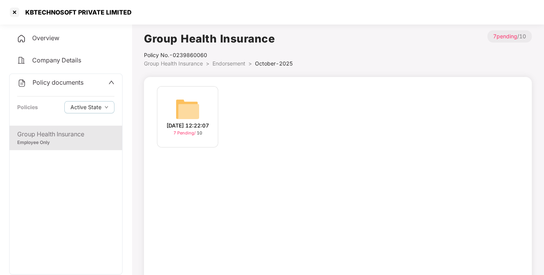
click at [230, 62] on span "Endorsement" at bounding box center [228, 63] width 33 height 7
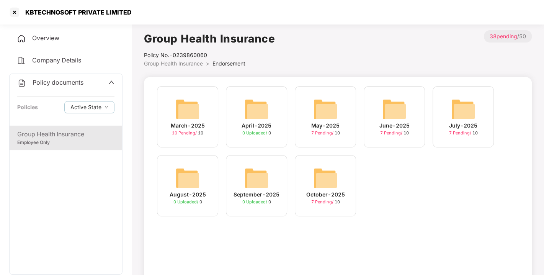
click at [56, 78] on div "Policy documents" at bounding box center [50, 83] width 66 height 10
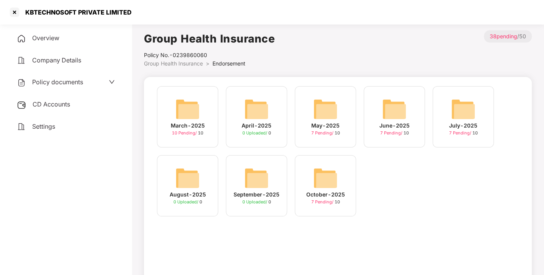
click at [56, 104] on span "CD Accounts" at bounding box center [51, 104] width 37 height 8
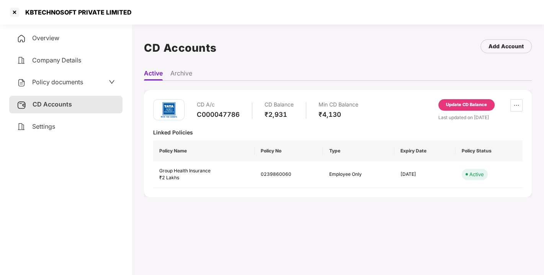
click at [468, 105] on div "Update CD Balance" at bounding box center [466, 104] width 41 height 7
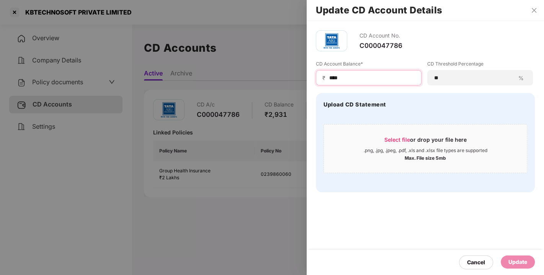
drag, startPoint x: 355, startPoint y: 76, endPoint x: 287, endPoint y: 88, distance: 69.2
click at [287, 88] on div "Update CD Account Details CD Account No. C000047786 CD Account Balance* ₹ **** …" at bounding box center [272, 137] width 544 height 275
type input "***"
click at [529, 261] on div "Update" at bounding box center [517, 261] width 34 height 13
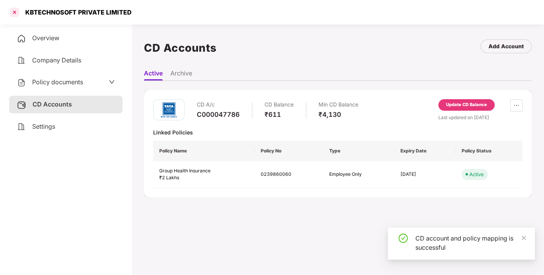
click at [12, 16] on div at bounding box center [14, 12] width 12 height 12
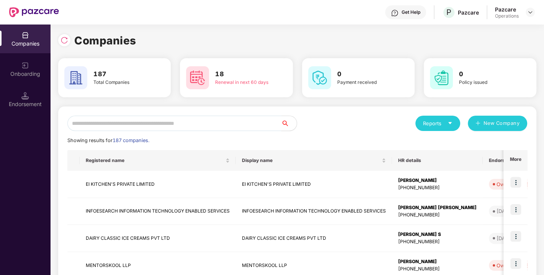
click at [188, 125] on input "text" at bounding box center [174, 123] width 214 height 15
click at [179, 124] on input "text" at bounding box center [174, 123] width 214 height 15
click at [212, 123] on input "text" at bounding box center [174, 123] width 214 height 15
click at [224, 144] on div "Showing results for 187 companies." at bounding box center [296, 141] width 459 height 8
click at [204, 123] on input "text" at bounding box center [174, 123] width 214 height 15
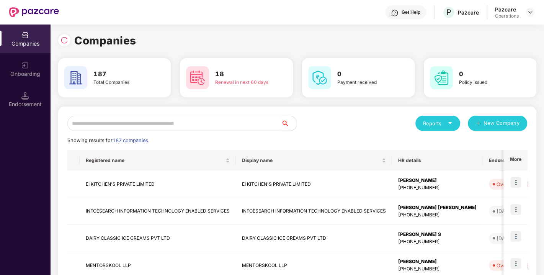
click at [226, 137] on div "Showing results for 187 companies." at bounding box center [296, 141] width 459 height 8
click at [317, 129] on div "Reports New Company" at bounding box center [412, 123] width 230 height 15
click at [328, 117] on div "Reports New Company" at bounding box center [412, 123] width 230 height 15
click at [212, 142] on div "Showing results for 187 companies." at bounding box center [296, 141] width 459 height 8
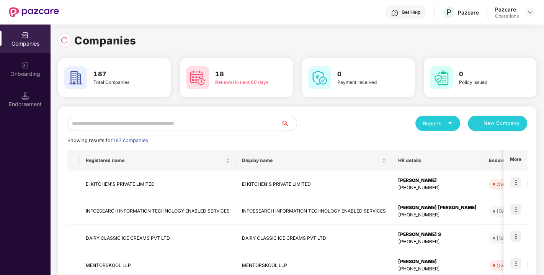
click at [182, 117] on input "text" at bounding box center [174, 123] width 214 height 15
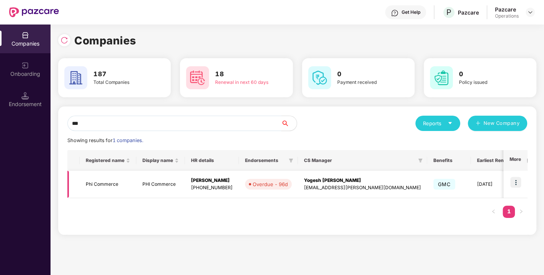
type input "***"
click at [96, 184] on td "Phi Commerce" at bounding box center [108, 184] width 57 height 27
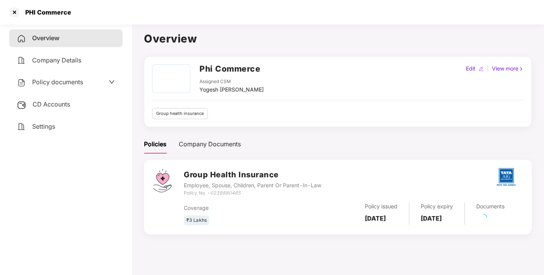
click at [60, 85] on span "Policy documents" at bounding box center [57, 82] width 51 height 8
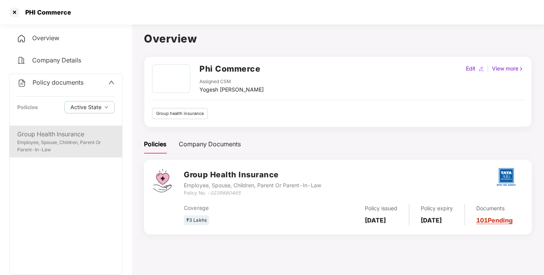
click at [65, 135] on div "Group Health Insurance" at bounding box center [65, 134] width 97 height 10
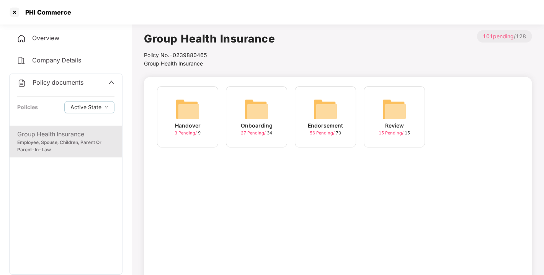
click at [337, 114] on div "Endorsement 56 Pending / 70" at bounding box center [325, 116] width 61 height 61
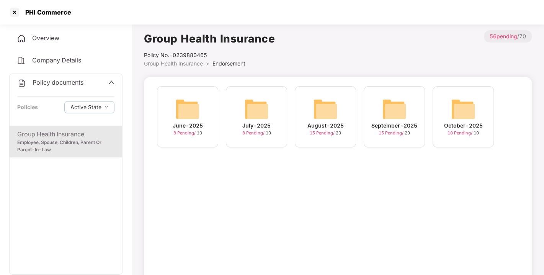
click at [464, 116] on img at bounding box center [463, 109] width 24 height 24
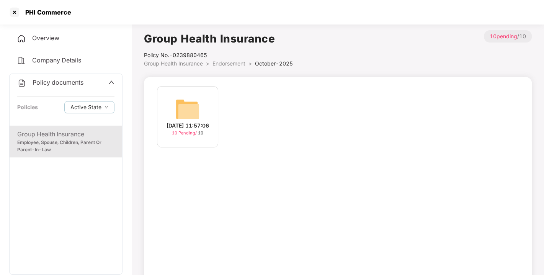
click at [194, 103] on img at bounding box center [187, 109] width 24 height 24
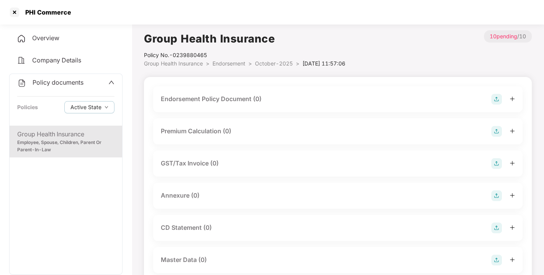
click at [501, 96] on img at bounding box center [496, 99] width 11 height 11
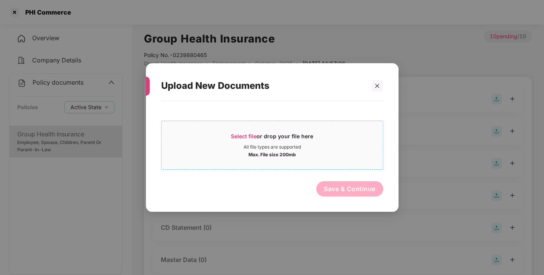
click at [241, 139] on div "Select file or drop your file here" at bounding box center [272, 137] width 82 height 11
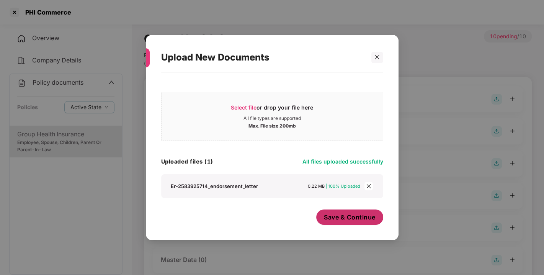
click at [342, 217] on span "Save & Continue" at bounding box center [350, 217] width 52 height 8
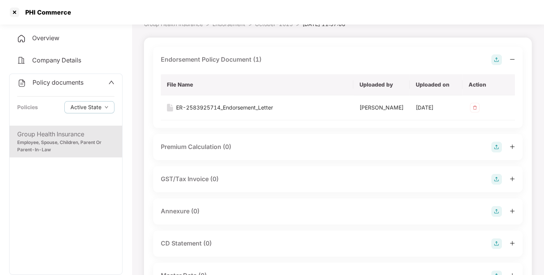
scroll to position [125, 0]
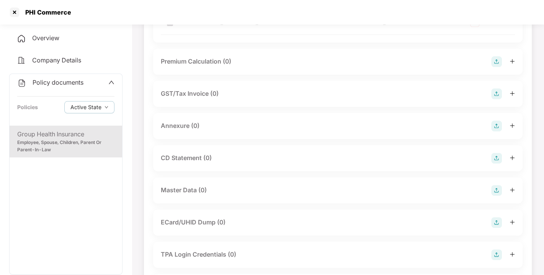
click at [494, 131] on img at bounding box center [496, 125] width 11 height 11
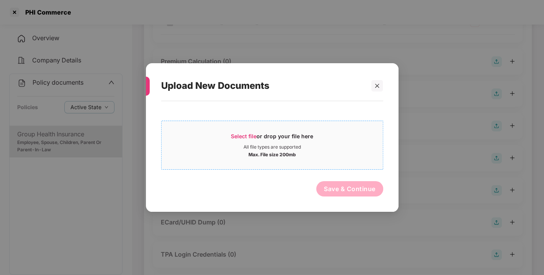
click at [245, 137] on span "Select file" at bounding box center [244, 136] width 26 height 7
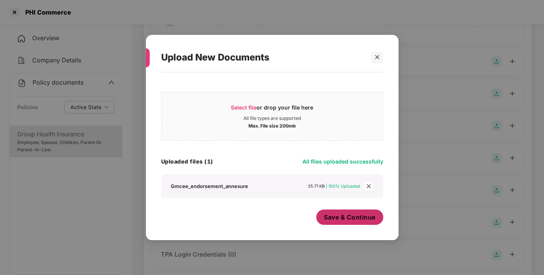
click at [339, 221] on button "Save & Continue" at bounding box center [349, 216] width 67 height 15
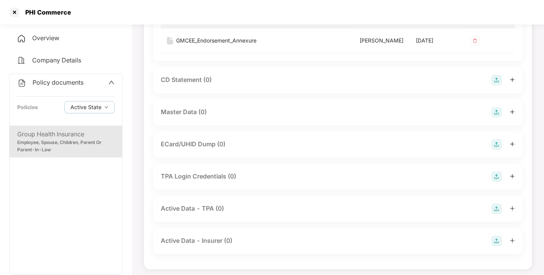
scroll to position [259, 0]
click at [495, 116] on img at bounding box center [496, 111] width 11 height 11
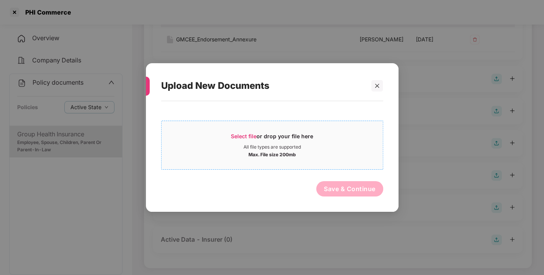
click at [254, 133] on span "Select file" at bounding box center [244, 136] width 26 height 7
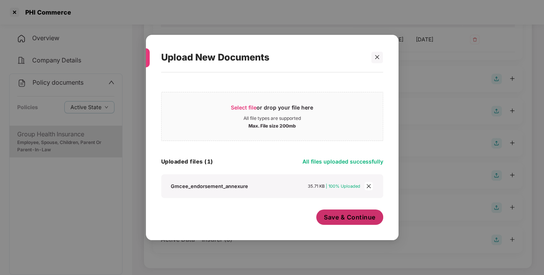
click at [345, 219] on span "Save & Continue" at bounding box center [350, 217] width 52 height 8
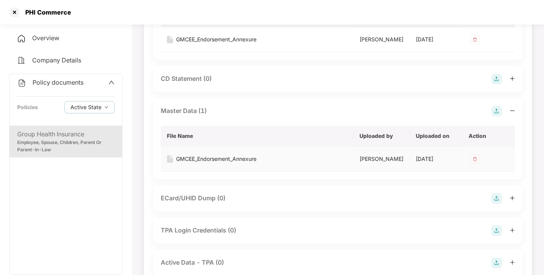
click at [476, 165] on img at bounding box center [474, 159] width 12 height 12
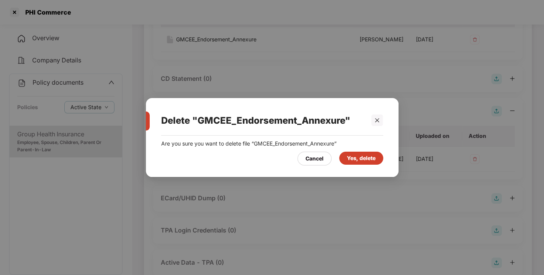
click at [351, 152] on div "Yes, delete" at bounding box center [361, 157] width 44 height 13
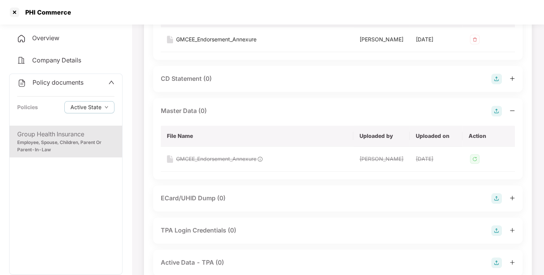
click at [499, 116] on img at bounding box center [496, 111] width 11 height 11
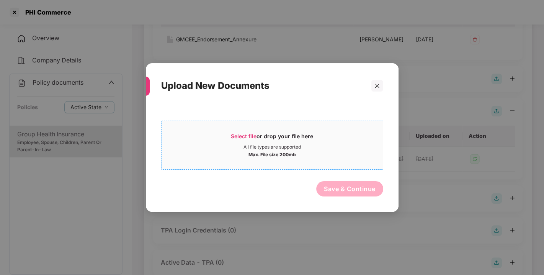
click at [240, 137] on span "Select file" at bounding box center [244, 136] width 26 height 7
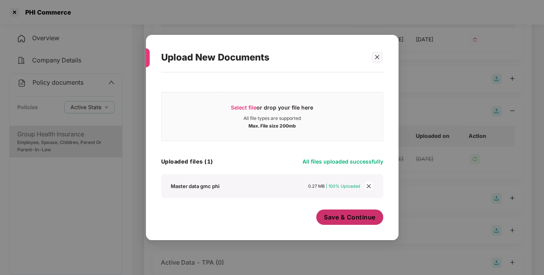
click at [364, 215] on span "Save & Continue" at bounding box center [350, 217] width 52 height 8
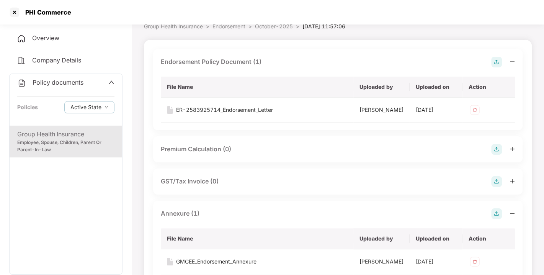
scroll to position [0, 0]
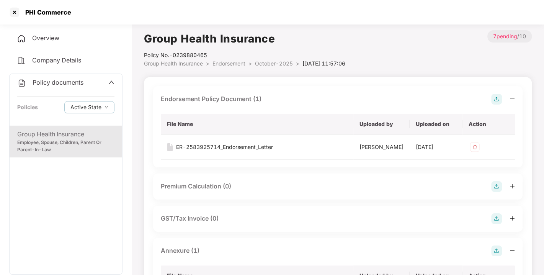
click at [229, 67] on span "Endorsement" at bounding box center [228, 63] width 33 height 7
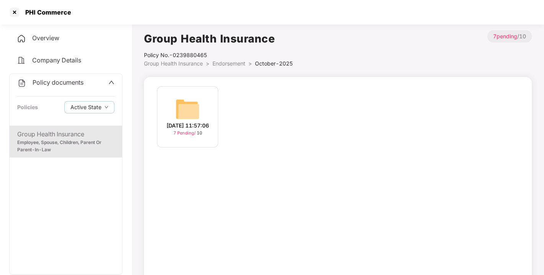
click at [229, 67] on span "Endorsement" at bounding box center [228, 63] width 33 height 7
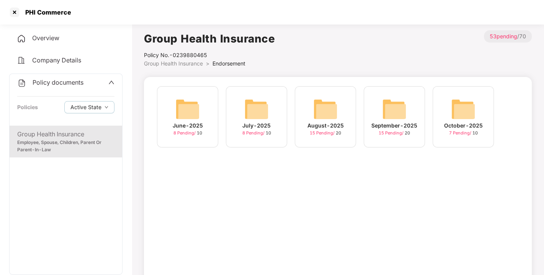
click at [77, 79] on span "Policy documents" at bounding box center [58, 82] width 51 height 8
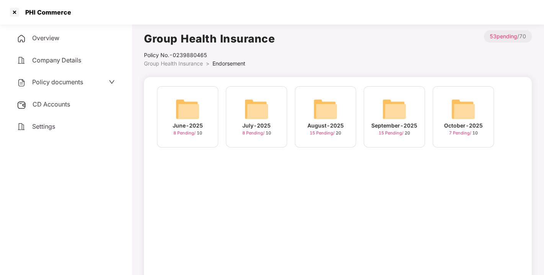
click at [55, 99] on div "CD Accounts" at bounding box center [65, 105] width 113 height 18
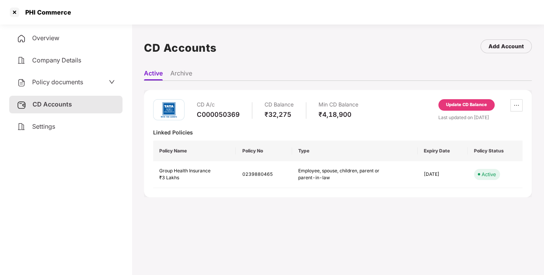
click at [458, 102] on div "Update CD Balance" at bounding box center [466, 104] width 41 height 7
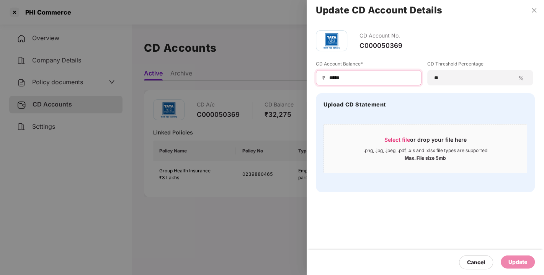
drag, startPoint x: 353, startPoint y: 77, endPoint x: 307, endPoint y: 87, distance: 47.4
click at [307, 87] on div "CD Account No. C000050369 CD Account Balance* ₹ ***** CD Threshold Percentage *…" at bounding box center [424, 111] width 237 height 180
type input "*****"
click at [515, 255] on div "Update" at bounding box center [517, 261] width 34 height 13
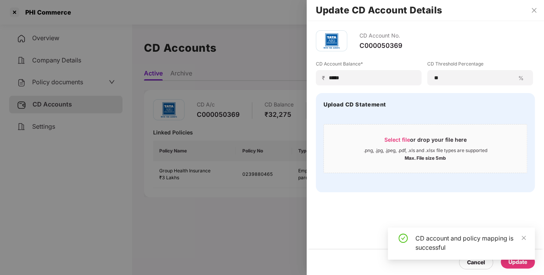
click at [293, 217] on div at bounding box center [272, 137] width 544 height 275
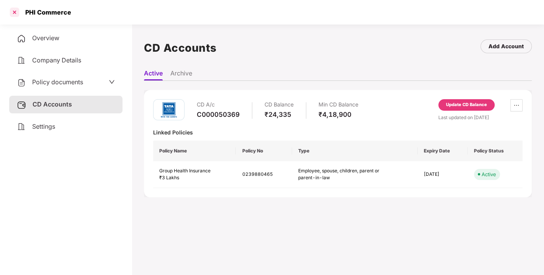
click at [15, 12] on div at bounding box center [14, 12] width 12 height 12
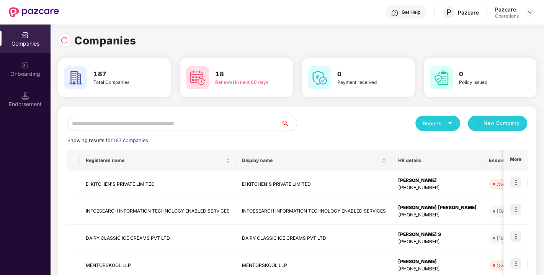
click at [204, 122] on input "text" at bounding box center [174, 123] width 214 height 15
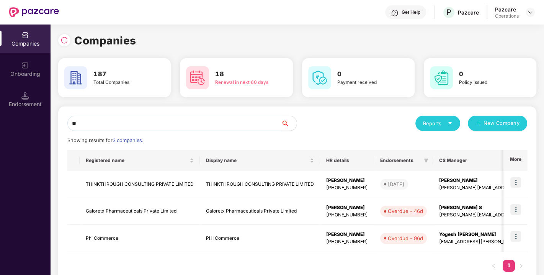
type input "*"
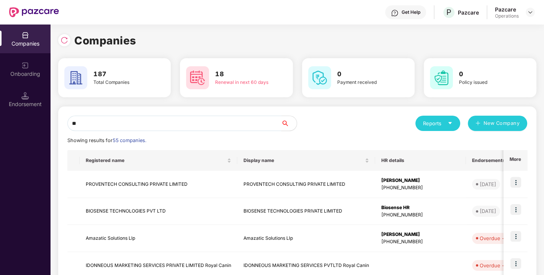
type input "*"
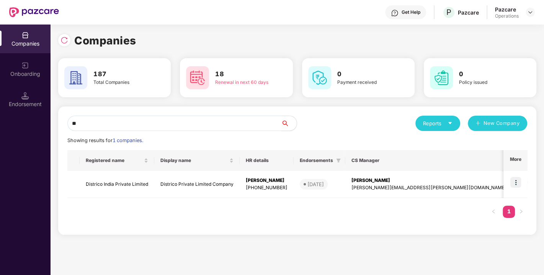
type input "*"
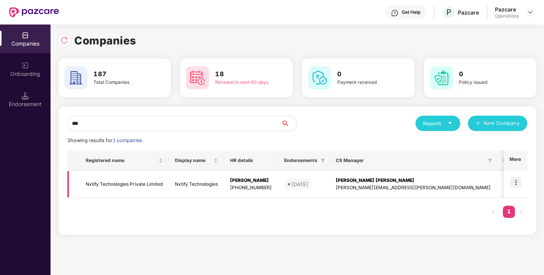
type input "***"
click at [111, 180] on td "Nxtify Technologies Private Limited" at bounding box center [124, 184] width 89 height 27
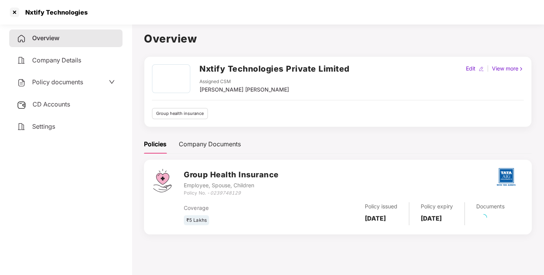
click at [67, 79] on span "Policy documents" at bounding box center [57, 82] width 51 height 8
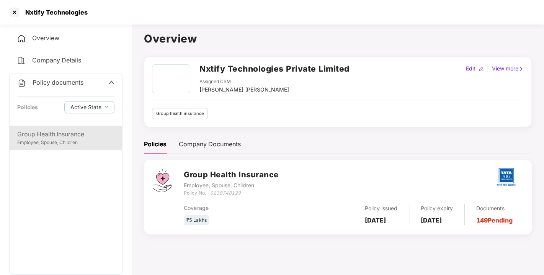
click at [55, 137] on div "Group Health Insurance" at bounding box center [65, 134] width 97 height 10
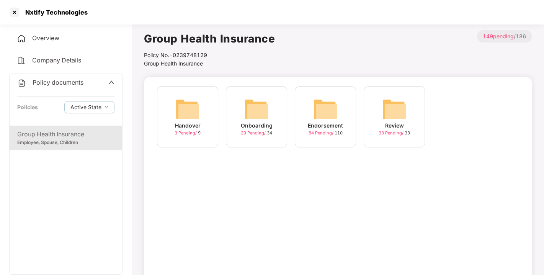
click at [321, 107] on img at bounding box center [325, 109] width 24 height 24
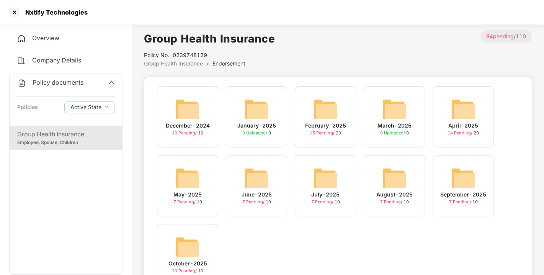
scroll to position [36, 0]
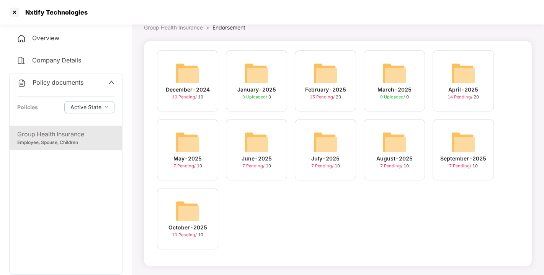
click at [189, 205] on img at bounding box center [187, 211] width 24 height 24
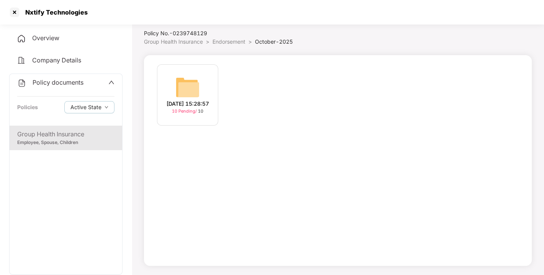
click at [192, 80] on img at bounding box center [187, 87] width 24 height 24
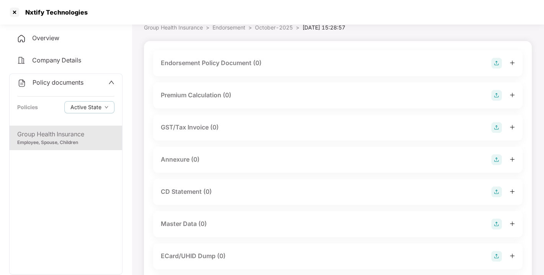
click at [499, 61] on img at bounding box center [496, 63] width 11 height 11
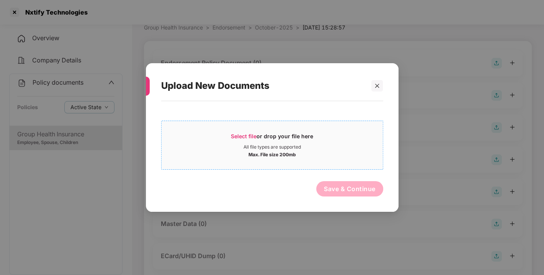
click at [235, 133] on span "Select file" at bounding box center [244, 136] width 26 height 7
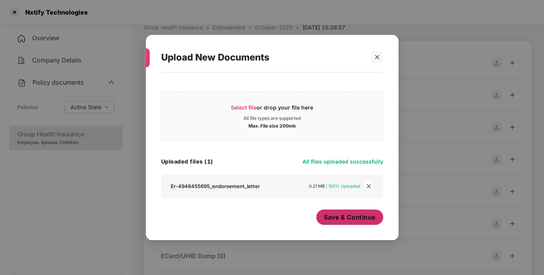
click at [347, 225] on div "Save & Continue" at bounding box center [349, 218] width 67 height 19
click at [337, 213] on span "Save & Continue" at bounding box center [350, 217] width 52 height 8
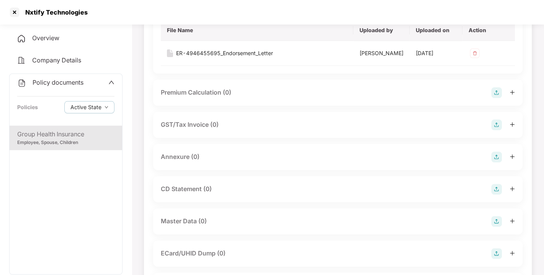
scroll to position [95, 0]
click at [496, 161] on img at bounding box center [496, 155] width 11 height 11
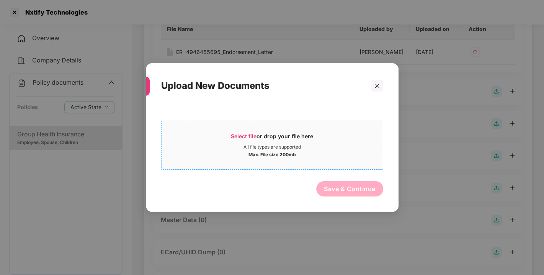
click at [232, 134] on span "Select file" at bounding box center [244, 136] width 26 height 7
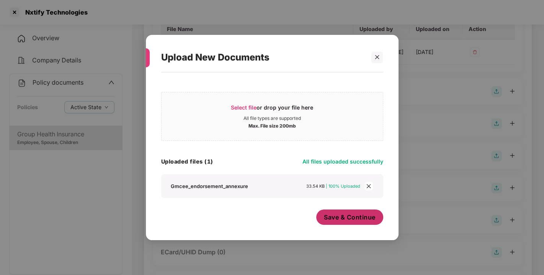
click at [352, 216] on span "Save & Continue" at bounding box center [350, 217] width 52 height 8
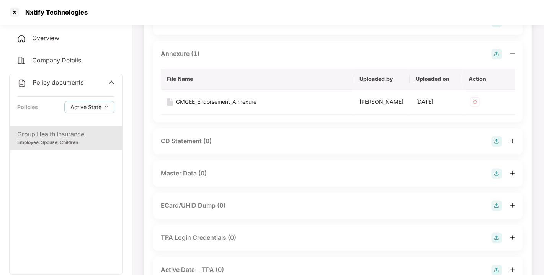
scroll to position [198, 0]
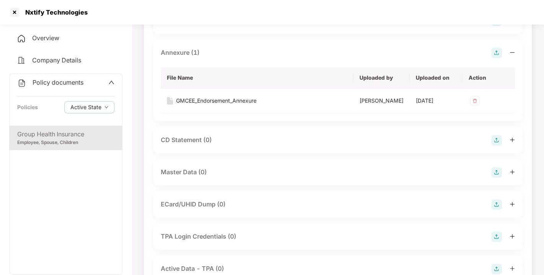
click at [502, 177] on div at bounding box center [503, 172] width 24 height 11
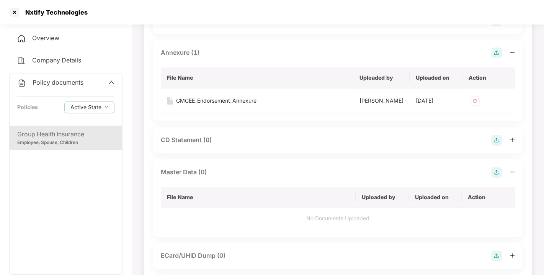
click at [498, 177] on img at bounding box center [496, 172] width 11 height 11
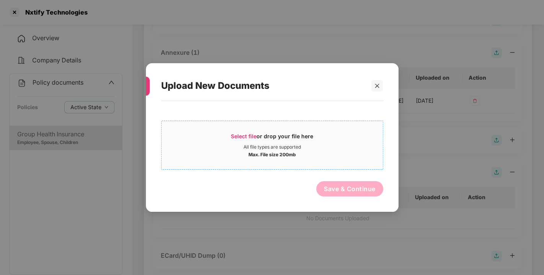
click at [253, 133] on span "Select file" at bounding box center [244, 136] width 26 height 7
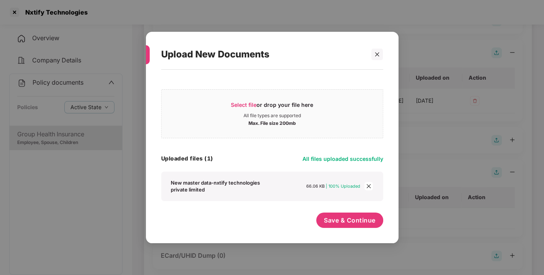
click at [350, 210] on div "Select file or drop your file here All file types are supported Max. File size …" at bounding box center [272, 152] width 222 height 158
click at [370, 222] on span "Save & Continue" at bounding box center [350, 220] width 52 height 8
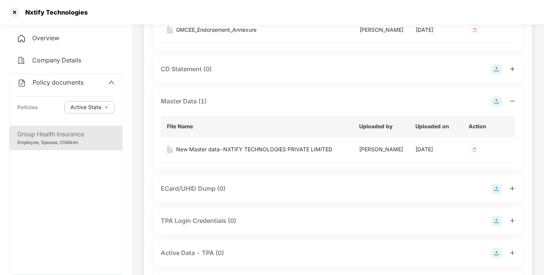
scroll to position [0, 0]
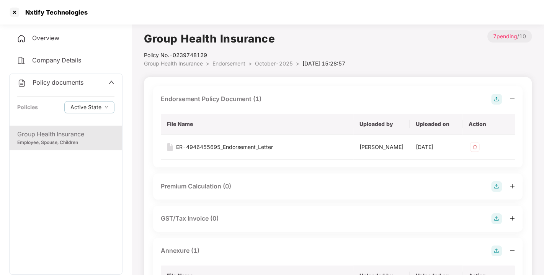
click at [228, 62] on span "Endorsement" at bounding box center [228, 63] width 33 height 7
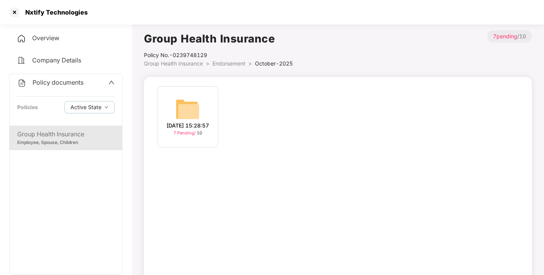
scroll to position [22, 0]
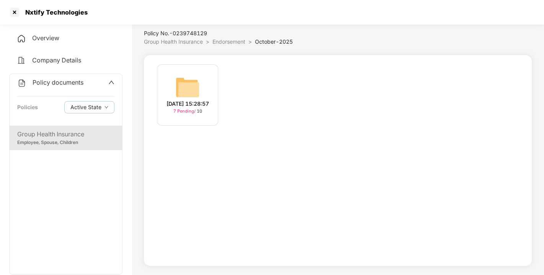
click at [223, 39] on span "Endorsement" at bounding box center [228, 41] width 33 height 7
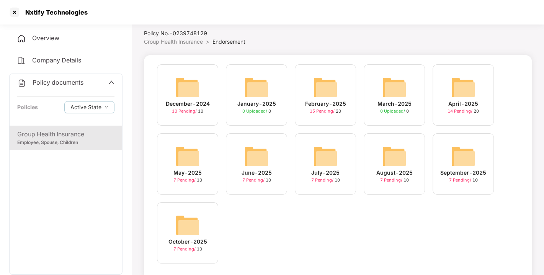
click at [71, 80] on span "Policy documents" at bounding box center [58, 82] width 51 height 8
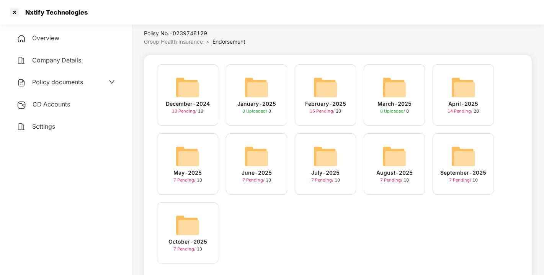
click at [45, 104] on span "CD Accounts" at bounding box center [51, 104] width 37 height 8
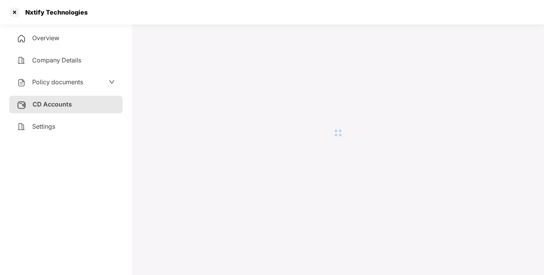
scroll to position [21, 0]
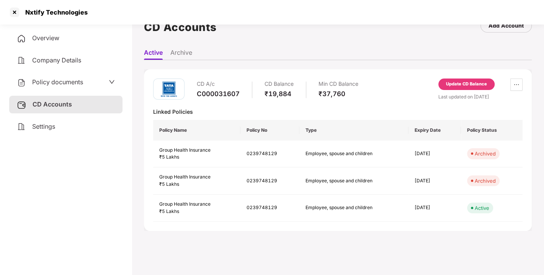
click at [467, 79] on div "Update CD Balance" at bounding box center [466, 83] width 56 height 11
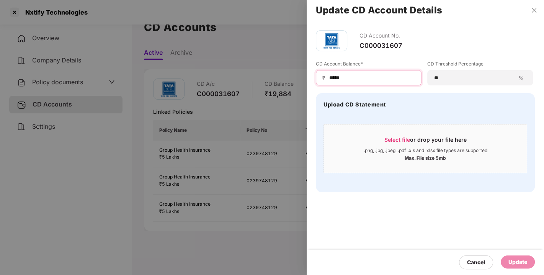
drag, startPoint x: 353, startPoint y: 78, endPoint x: 234, endPoint y: 94, distance: 119.6
click at [234, 94] on div "Update CD Account Details CD Account No. C000031607 CD Account Balance* ₹ *****…" at bounding box center [272, 137] width 544 height 275
type input "*****"
click at [510, 259] on div "Update" at bounding box center [517, 261] width 19 height 8
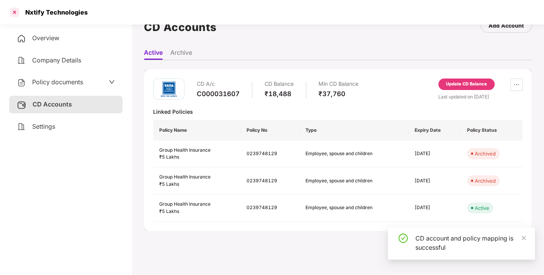
click at [15, 14] on div at bounding box center [14, 12] width 12 height 12
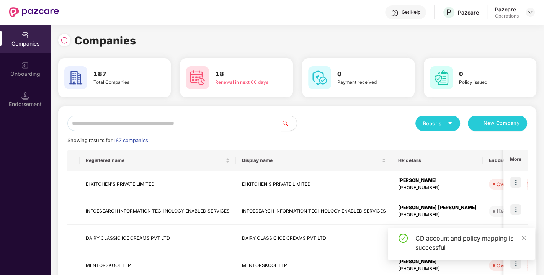
scroll to position [0, 0]
